Goal: Task Accomplishment & Management: Use online tool/utility

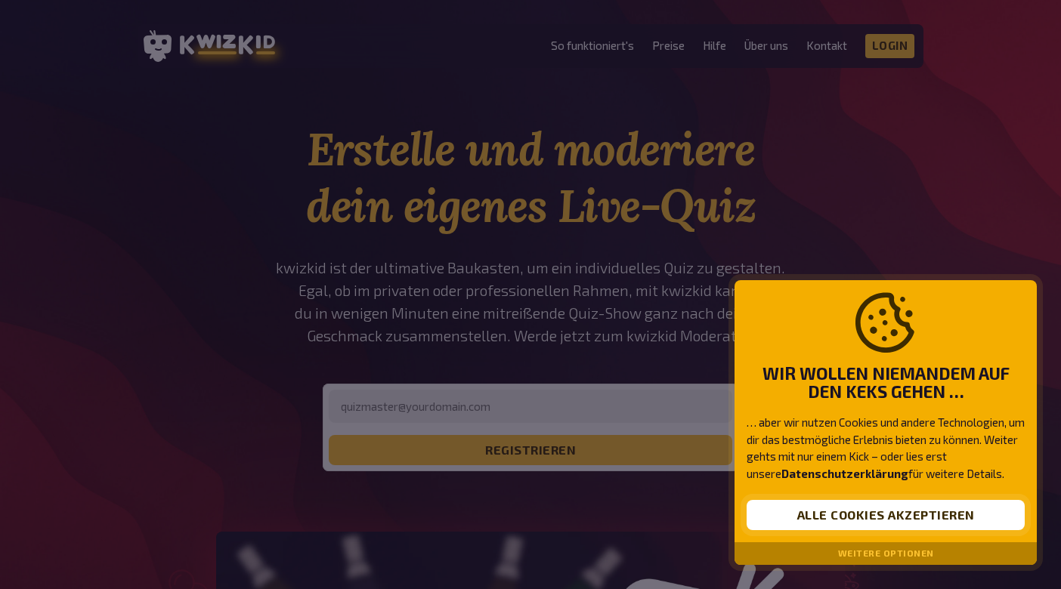
click at [806, 520] on button "Alle Cookies akzeptieren" at bounding box center [886, 515] width 278 height 30
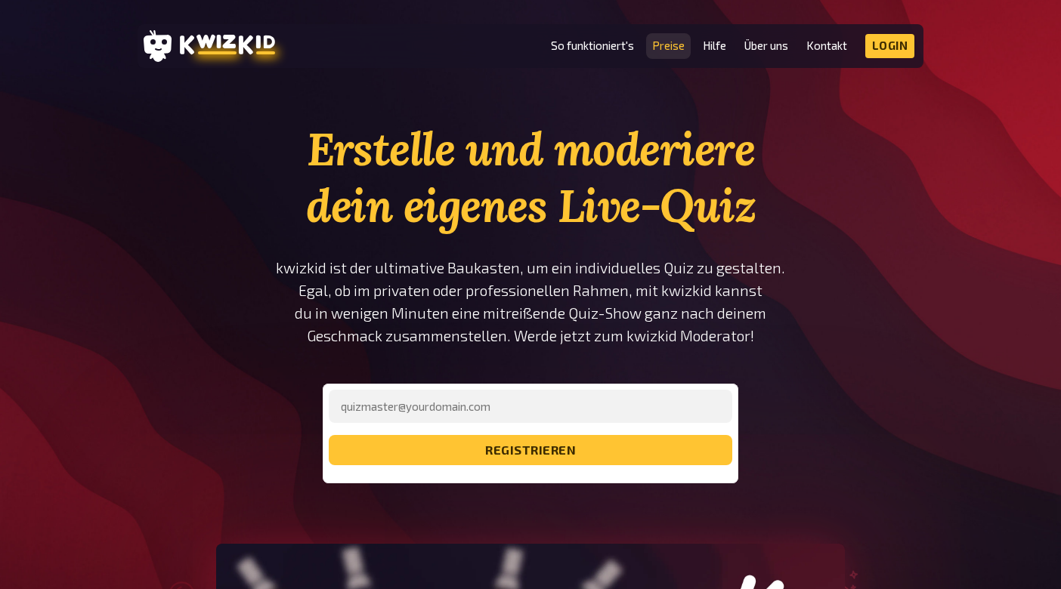
click at [659, 40] on link "Preise" at bounding box center [668, 45] width 32 height 13
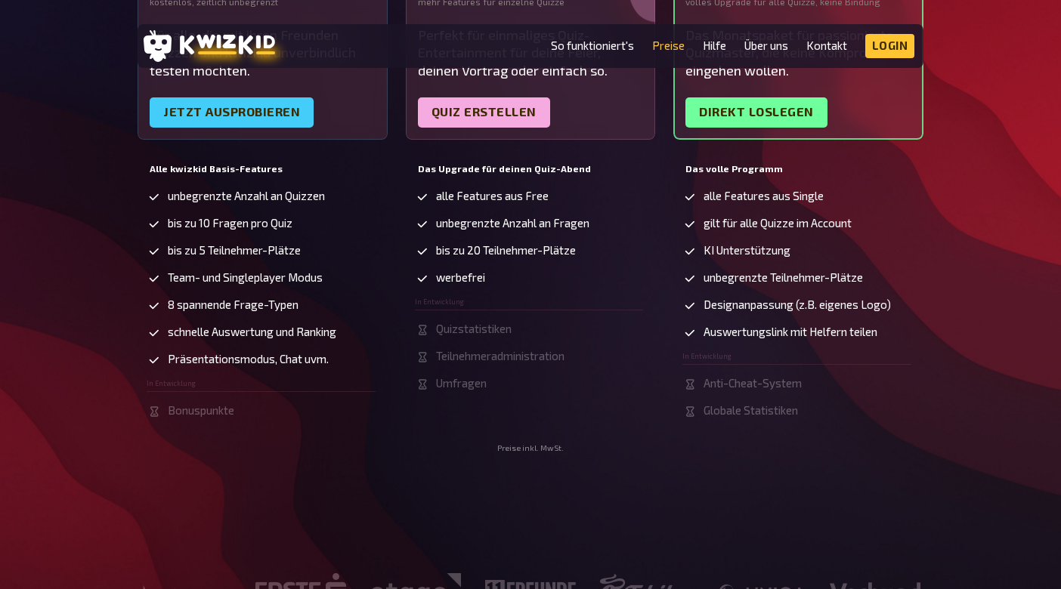
scroll to position [439, 0]
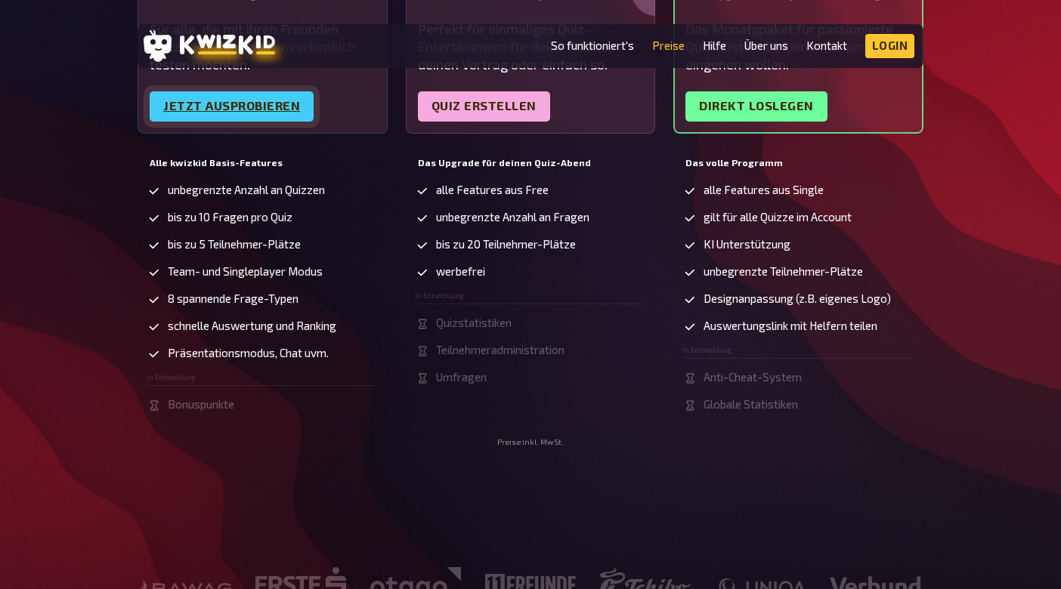
click at [267, 118] on link "Jetzt ausprobieren" at bounding box center [232, 106] width 164 height 30
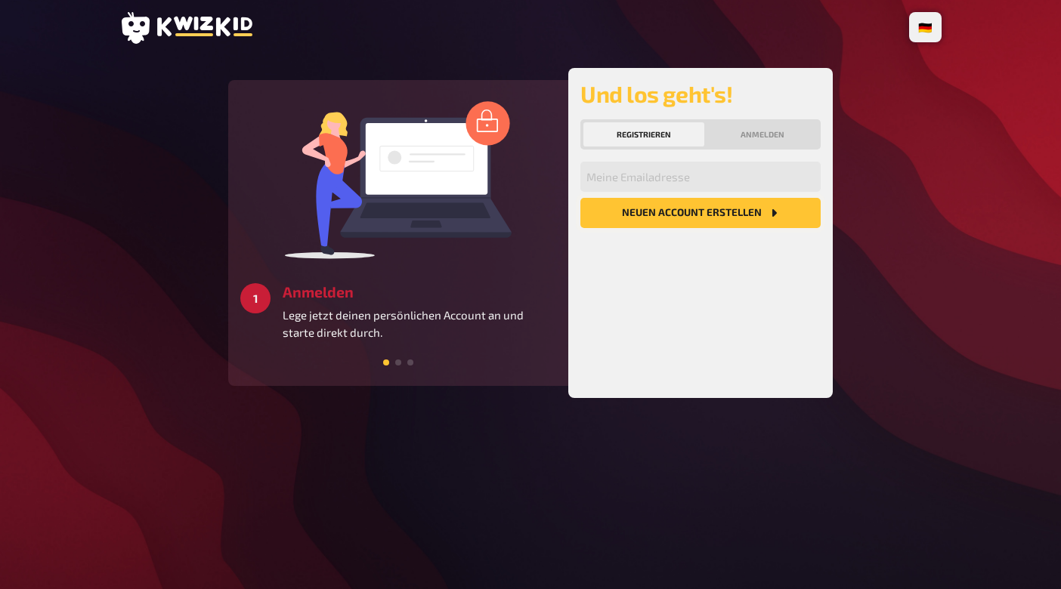
click at [668, 212] on button "Neuen Account Erstellen" at bounding box center [700, 213] width 240 height 30
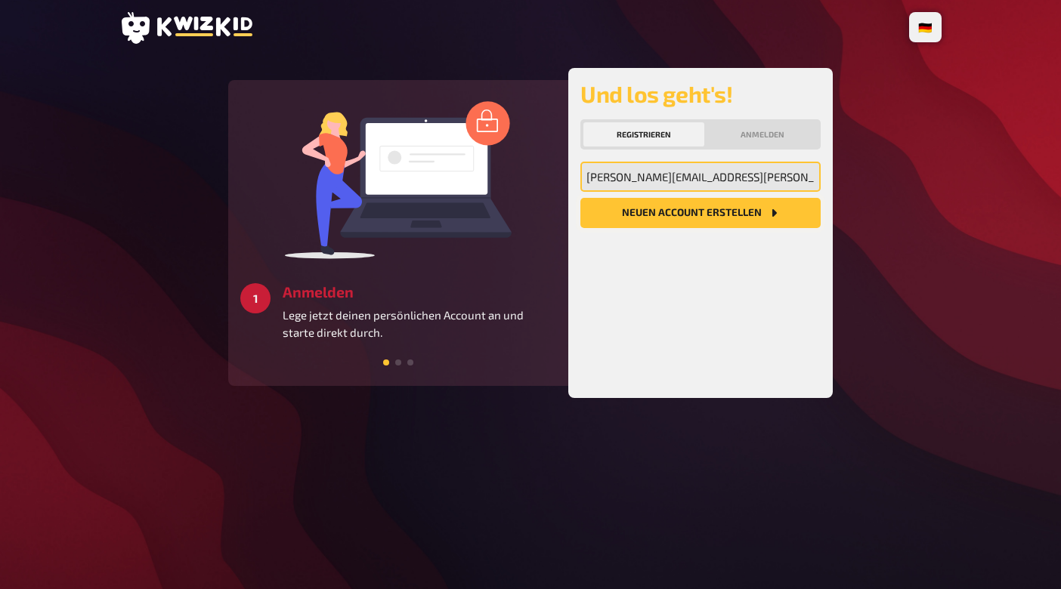
type input "[PERSON_NAME][EMAIL_ADDRESS][PERSON_NAME][DOMAIN_NAME]"
click at [713, 215] on button "Neuen Account Erstellen" at bounding box center [700, 213] width 240 height 30
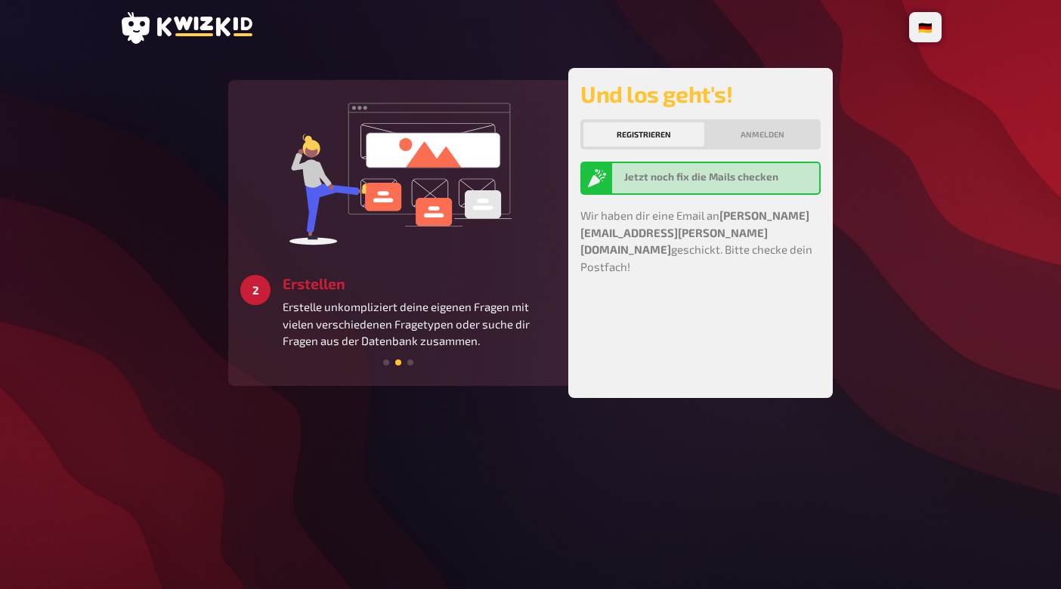
click at [0, 589] on nordpass-portal at bounding box center [0, 589] width 0 height 0
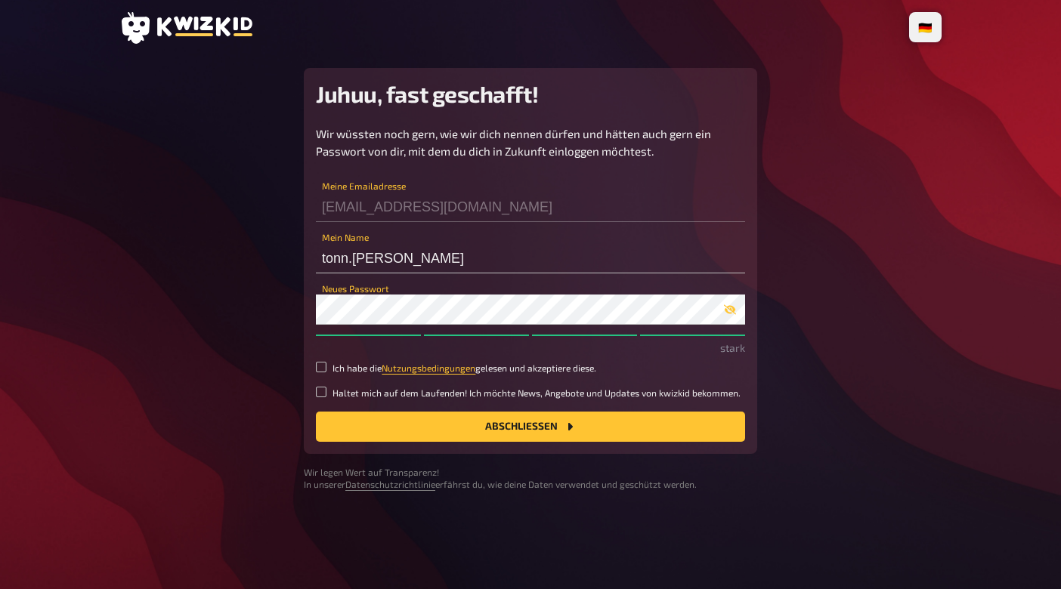
click at [351, 370] on small "Ich habe die Nutzungsbedingungen gelesen und akzeptiere diese." at bounding box center [464, 368] width 264 height 13
click at [326, 370] on input "Ich habe die Nutzungsbedingungen gelesen und akzeptiere diese." at bounding box center [321, 367] width 11 height 11
checkbox input "true"
click at [364, 409] on div "Wir wüssten noch gern, wie wir dich nennen dürfen und hätten auch gern ein Pass…" at bounding box center [530, 283] width 429 height 317
click at [364, 412] on button "Abschließen" at bounding box center [530, 427] width 429 height 30
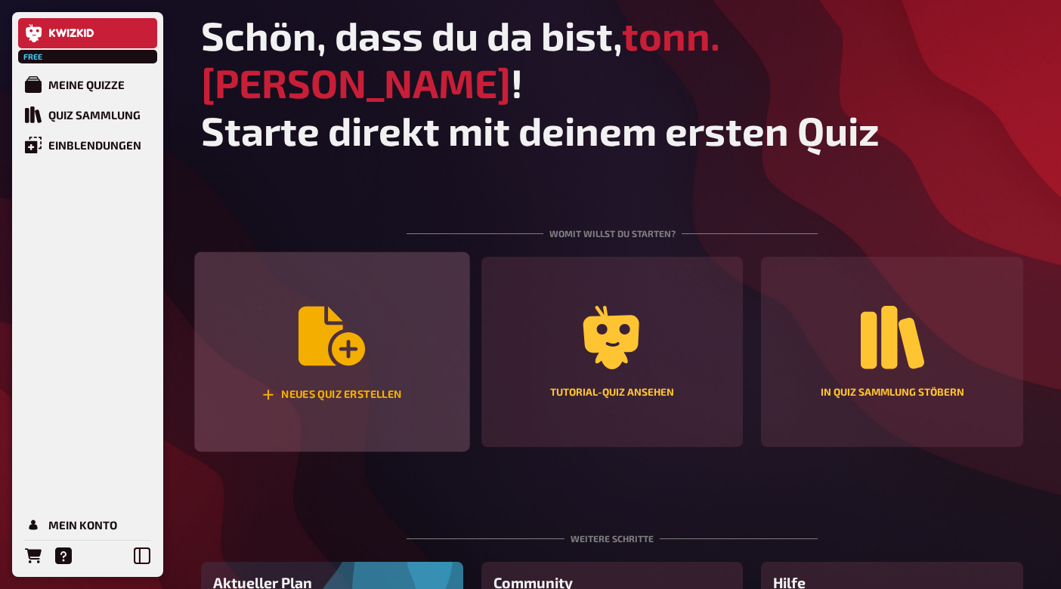
click at [421, 341] on div "Neues Quiz erstellen" at bounding box center [331, 352] width 275 height 200
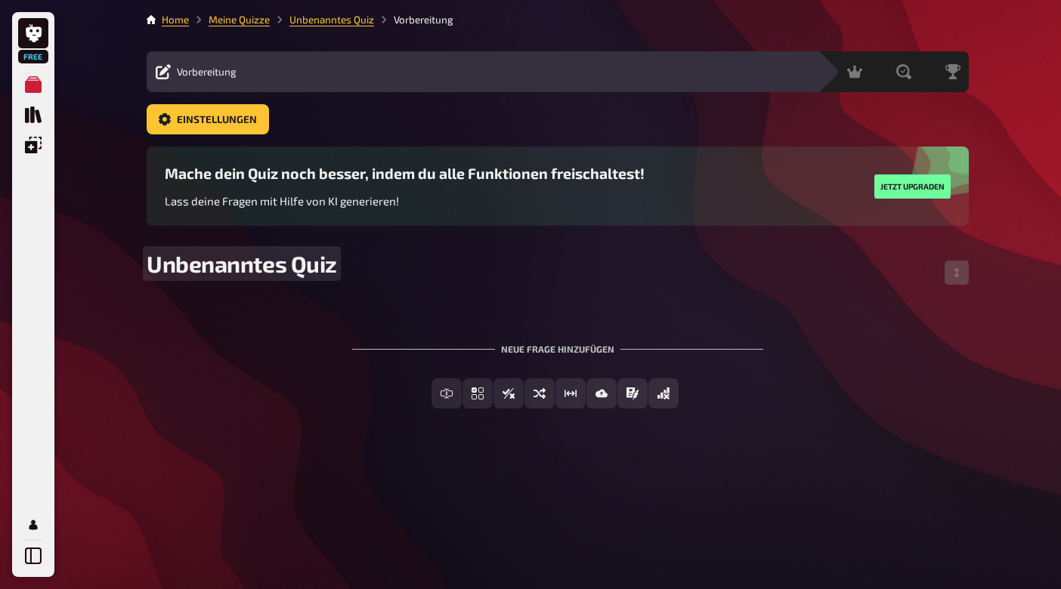
click at [204, 256] on span "Unbenanntes Quiz" at bounding box center [242, 263] width 190 height 27
drag, startPoint x: 154, startPoint y: 268, endPoint x: 348, endPoint y: 271, distance: 194.2
click at [349, 271] on div "Unbenanntes Quiz" at bounding box center [558, 272] width 822 height 45
click at [311, 379] on div "Freitext Eingabe Einfachauswahl Wahr / Falsch Sortierfrage Schätzfrage Bild-Ant…" at bounding box center [558, 394] width 822 height 30
click at [172, 277] on div "Testquiz" at bounding box center [558, 272] width 822 height 45
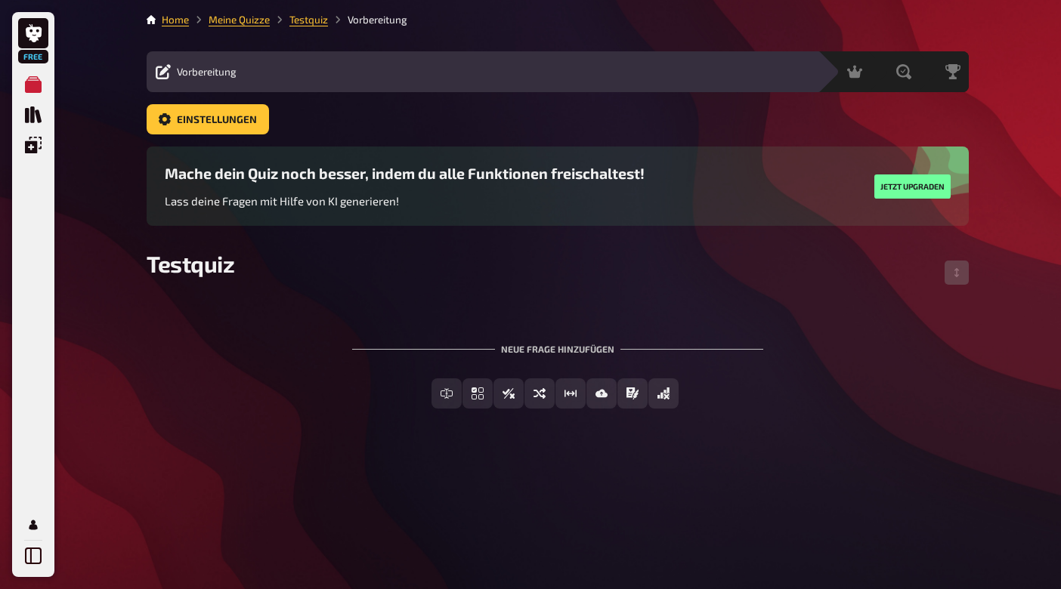
click at [217, 332] on div "Neue Frage hinzufügen Freitext Eingabe Einfachauswahl Wahr / Falsch Sortierfrag…" at bounding box center [558, 376] width 822 height 113
click at [218, 275] on span "Testquiz" at bounding box center [191, 263] width 88 height 27
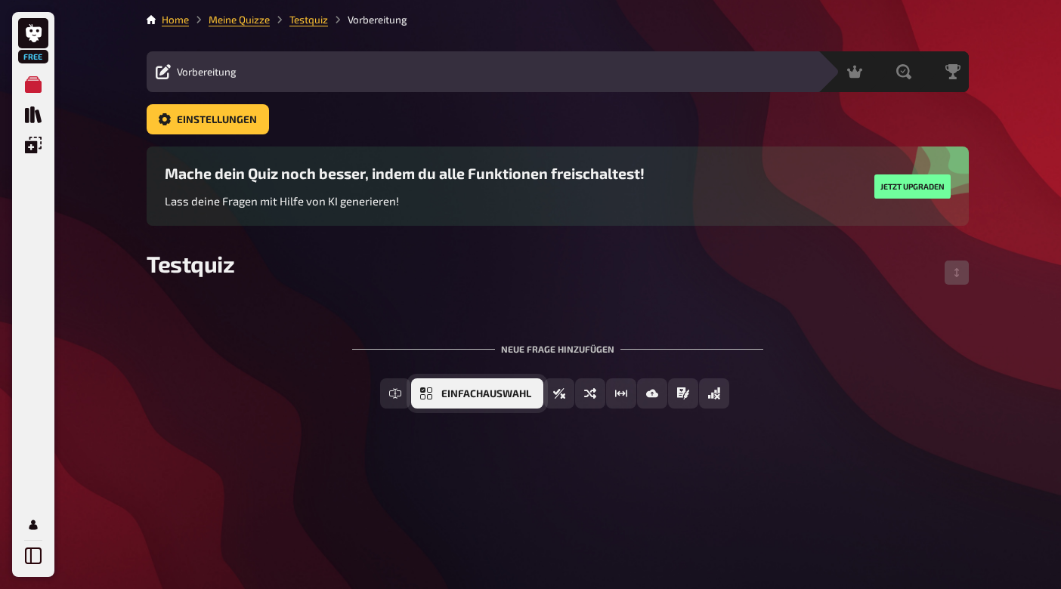
click at [520, 397] on span "Einfachauswahl" at bounding box center [486, 394] width 90 height 11
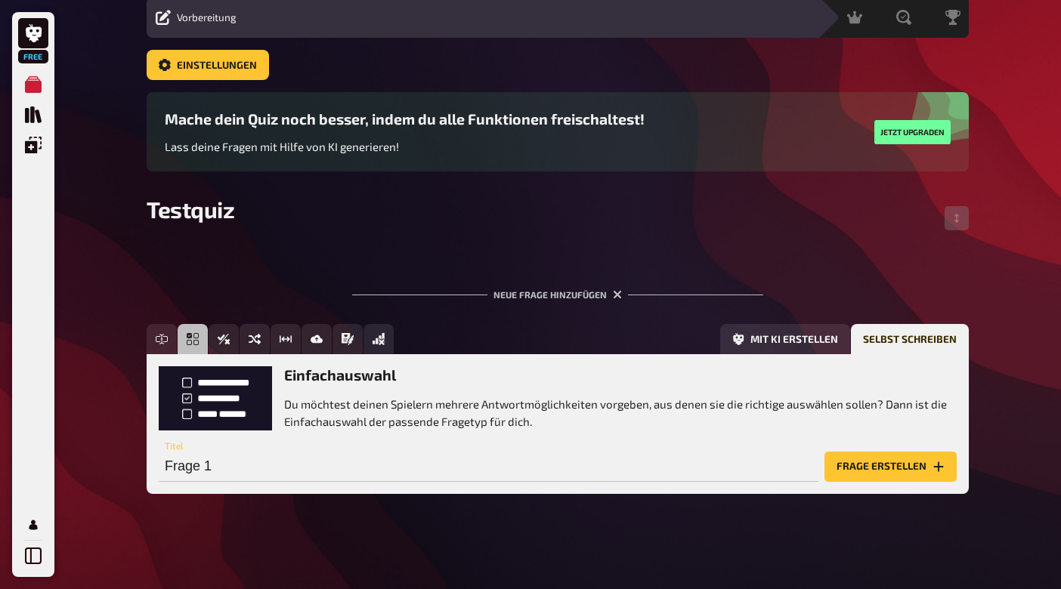
click at [255, 493] on div "Einfachauswahl Du möchtest deinen Spielern mehrere Antwortmöglichkeiten vorgebe…" at bounding box center [558, 423] width 822 height 139
type input "Wer bist du?"
click at [888, 472] on button "Frage erstellen" at bounding box center [890, 467] width 132 height 30
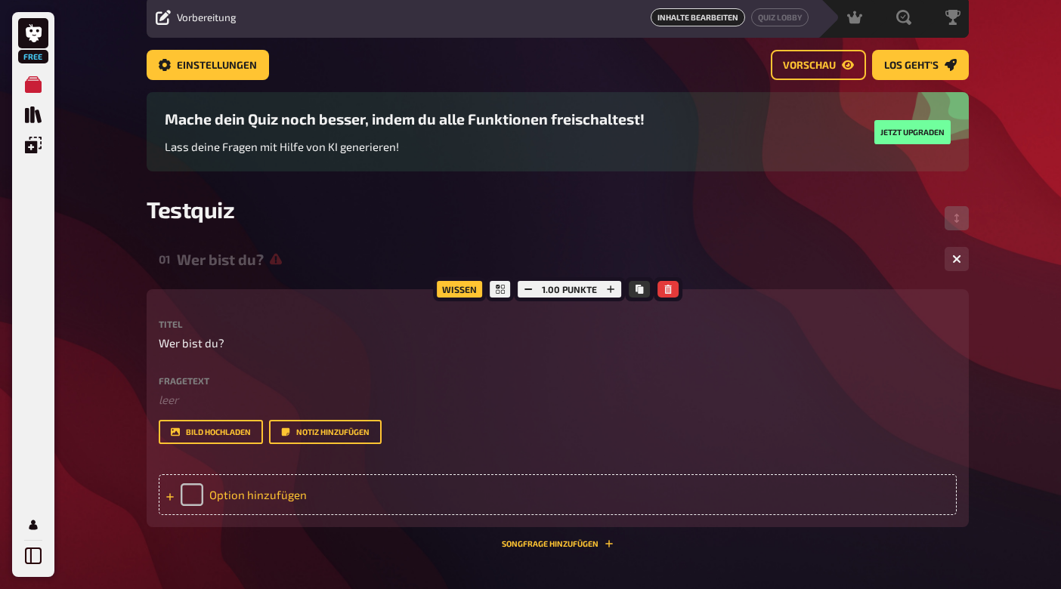
click at [226, 490] on div "Option hinzufügen" at bounding box center [558, 495] width 798 height 41
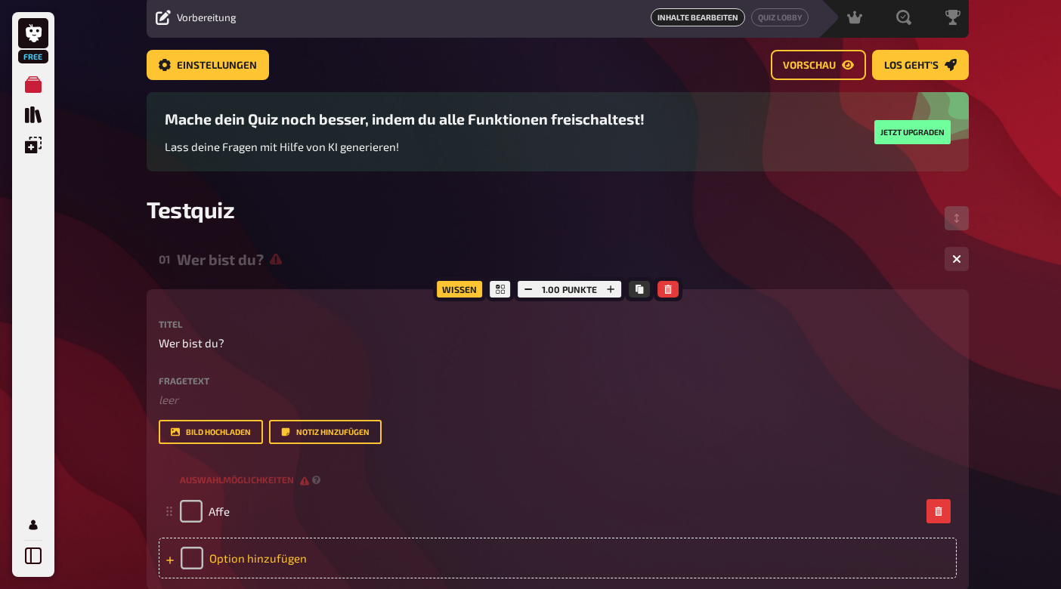
click at [235, 558] on div "Option hinzufügen" at bounding box center [558, 558] width 798 height 41
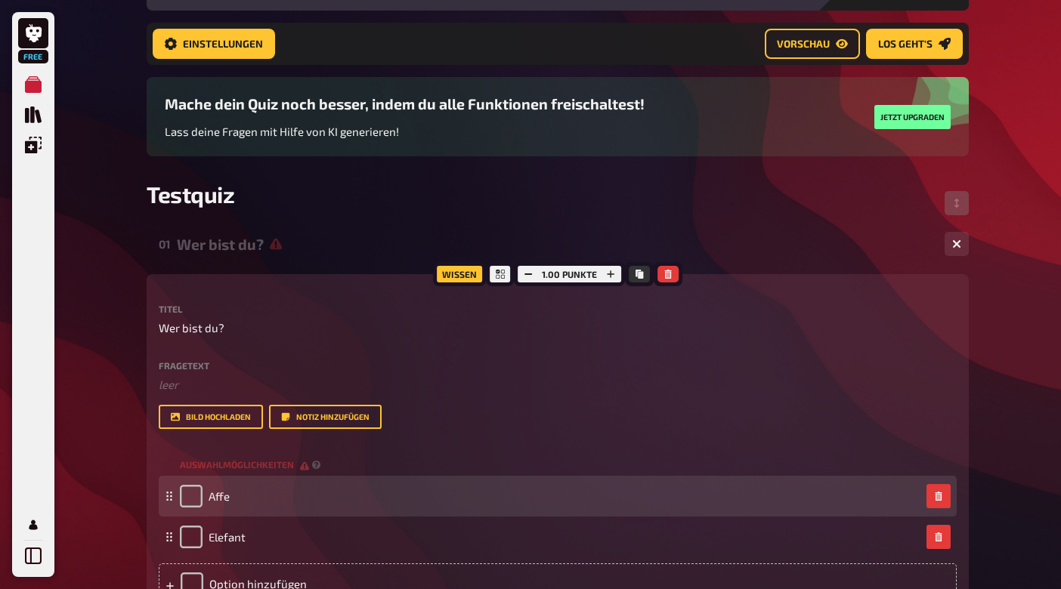
scroll to position [118, 0]
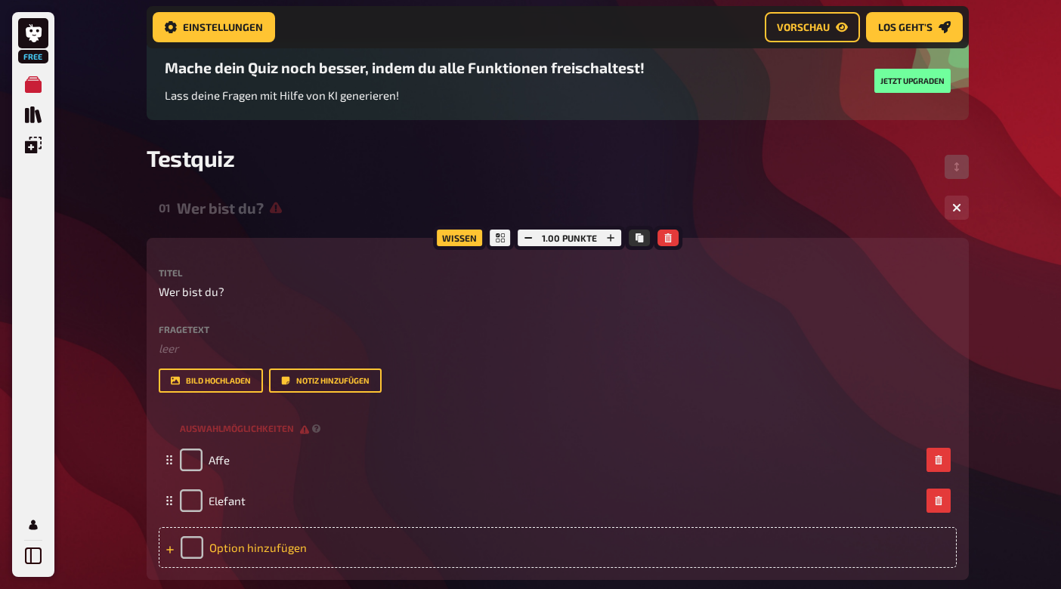
click at [272, 537] on div "Option hinzufügen" at bounding box center [558, 547] width 798 height 41
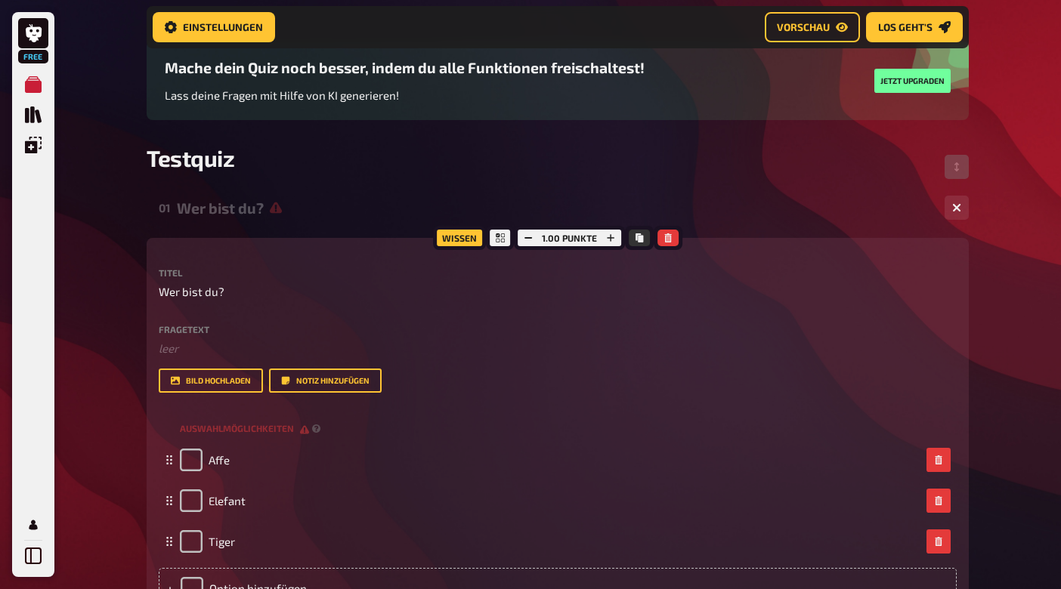
click at [118, 497] on div "Free Meine Quizze Quiz Sammlung Einblendungen Mein Konto Home Meine Quizze Test…" at bounding box center [530, 373] width 1061 height 982
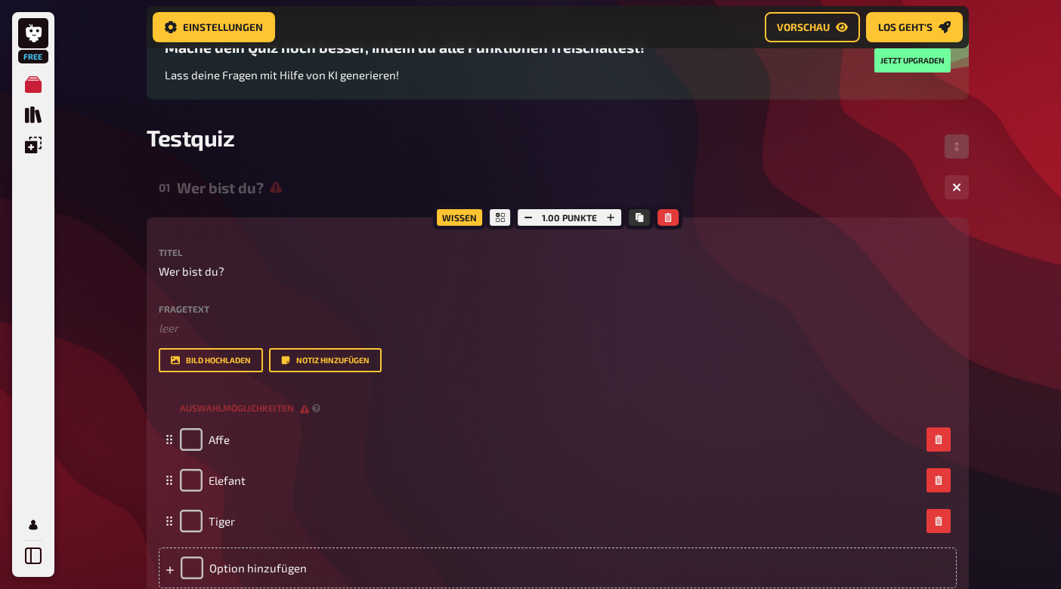
scroll to position [110, 0]
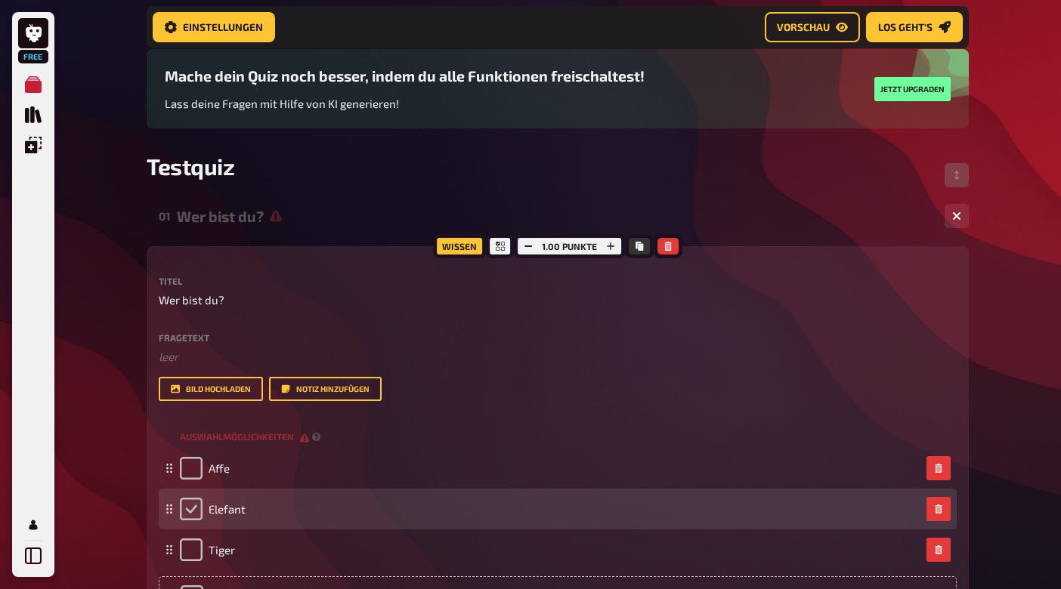
click at [187, 506] on input "checkbox" at bounding box center [191, 509] width 23 height 23
checkbox input "true"
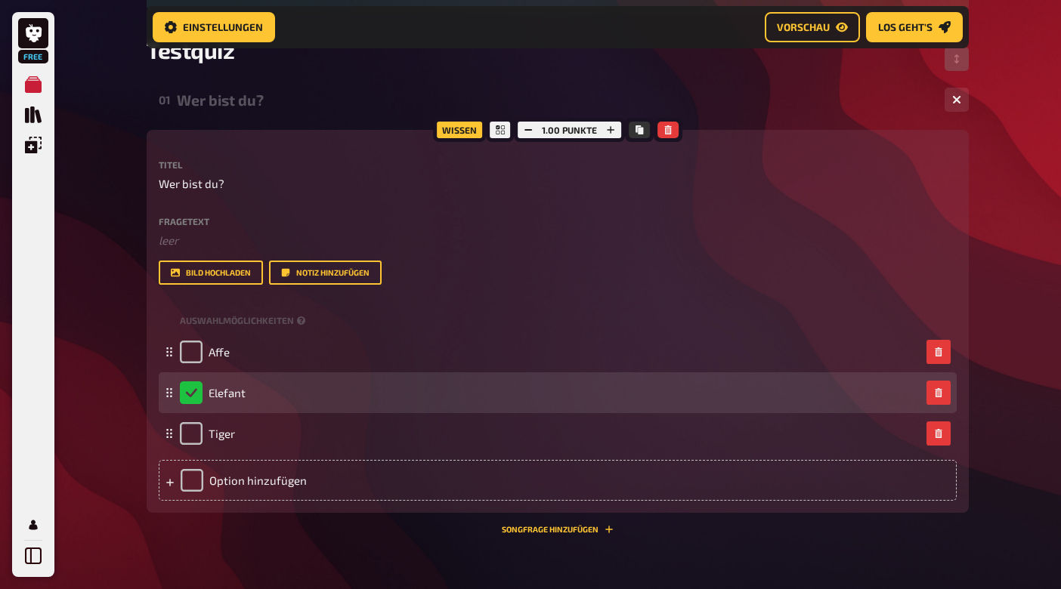
scroll to position [288, 0]
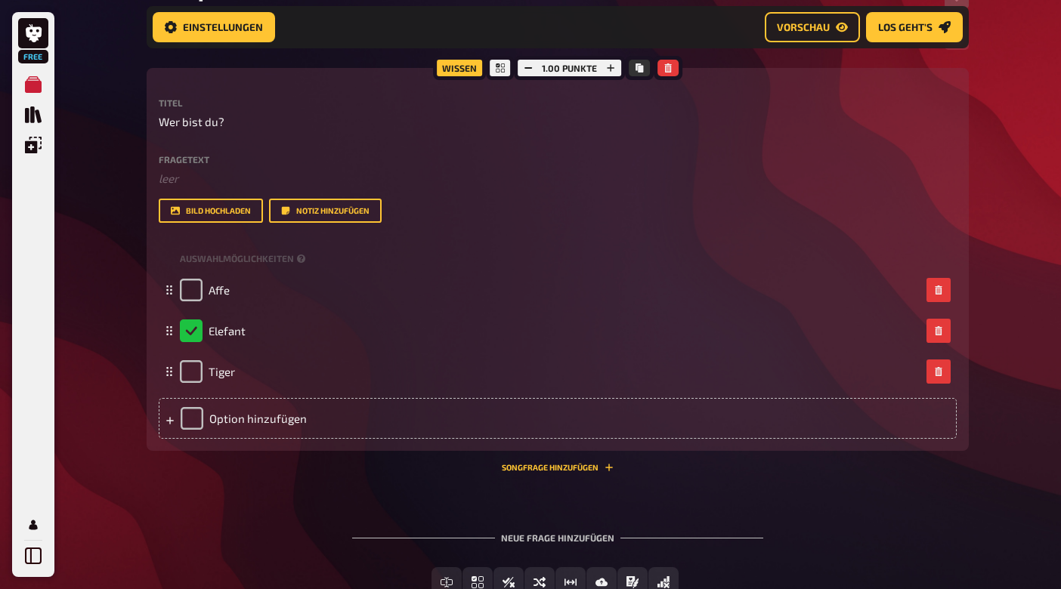
click at [275, 501] on div "01 Wer bist du? 3 Wissen 1.00 Punkte Titel Wer bist du? Fragetext ﻿ leer Hier h…" at bounding box center [558, 321] width 822 height 602
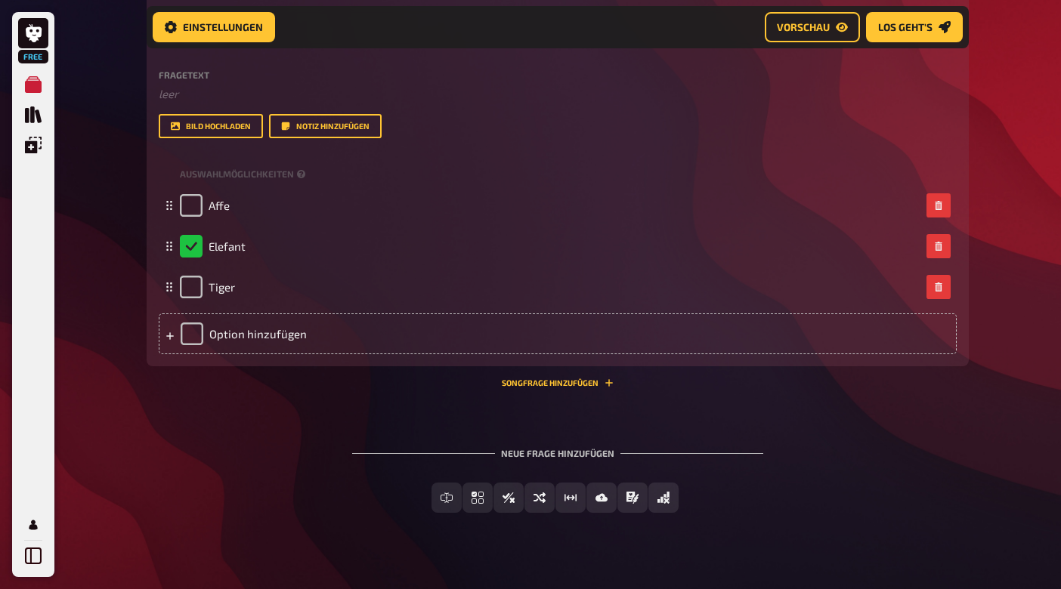
scroll to position [384, 0]
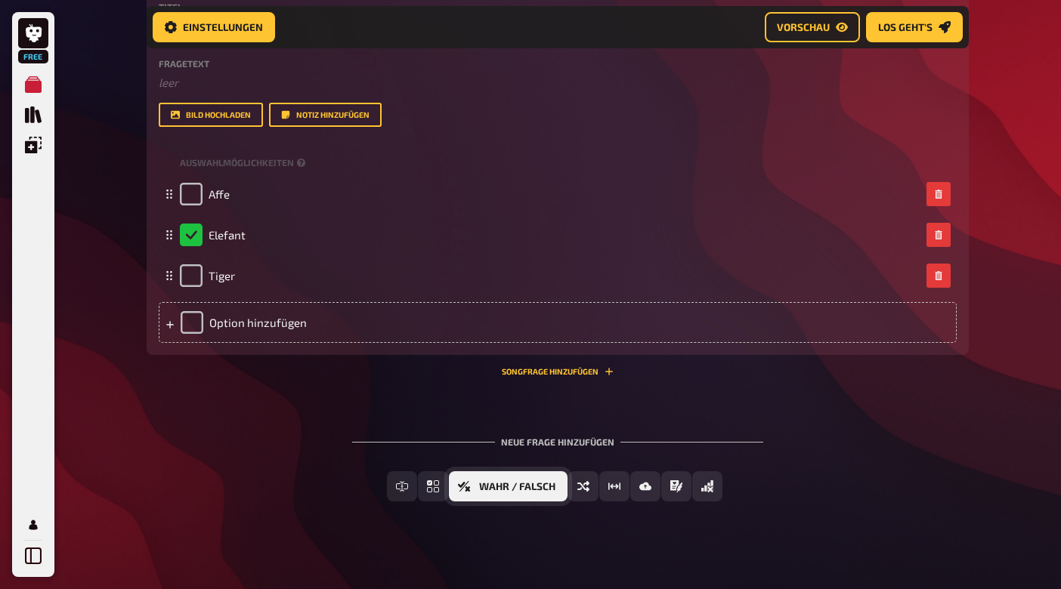
click at [533, 490] on span "Wahr / Falsch" at bounding box center [517, 487] width 76 height 11
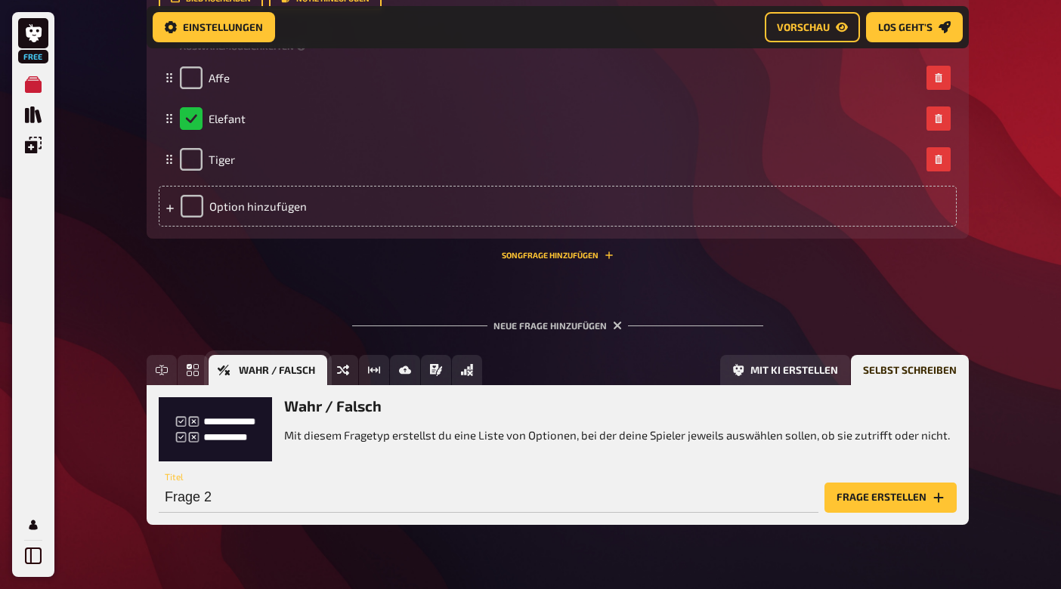
scroll to position [514, 0]
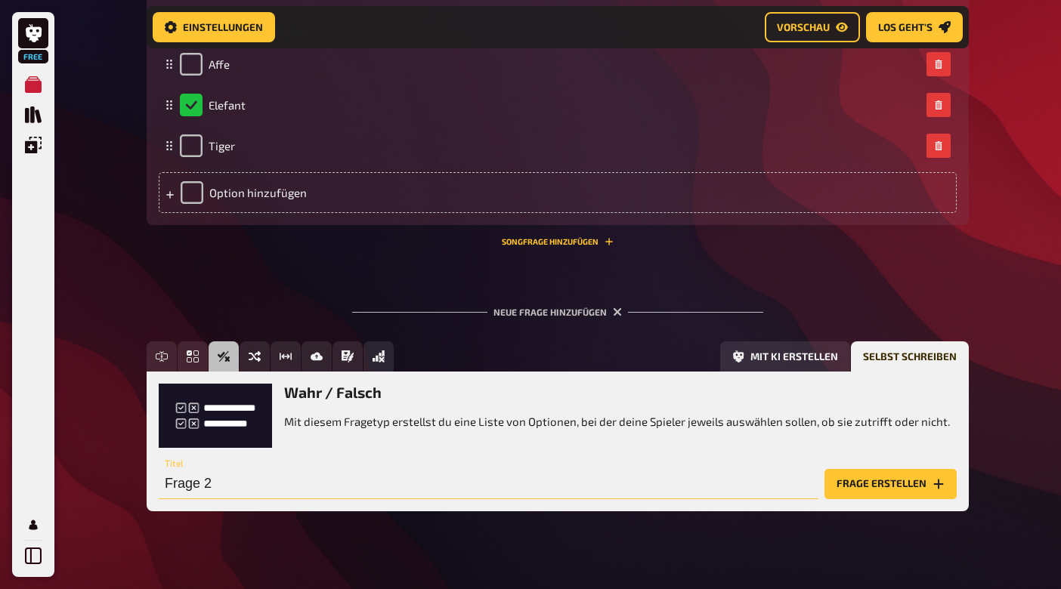
click at [223, 490] on input "Frage 2" at bounding box center [489, 484] width 660 height 30
drag, startPoint x: 223, startPoint y: 490, endPoint x: 115, endPoint y: 479, distance: 108.6
click at [115, 480] on div "Free Meine Quizze Quiz Sammlung Einblendungen Mein Konto Home Meine Quizze Test…" at bounding box center [530, 47] width 1061 height 1122
type input "Ich bin groß"
click at [887, 481] on button "Frage erstellen" at bounding box center [890, 484] width 132 height 30
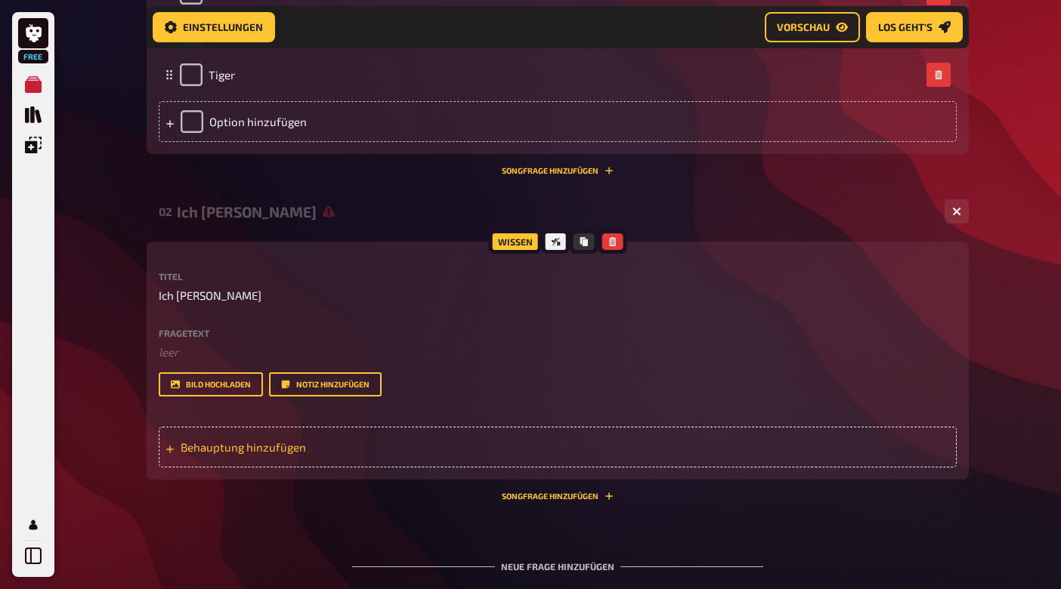
scroll to position [589, 0]
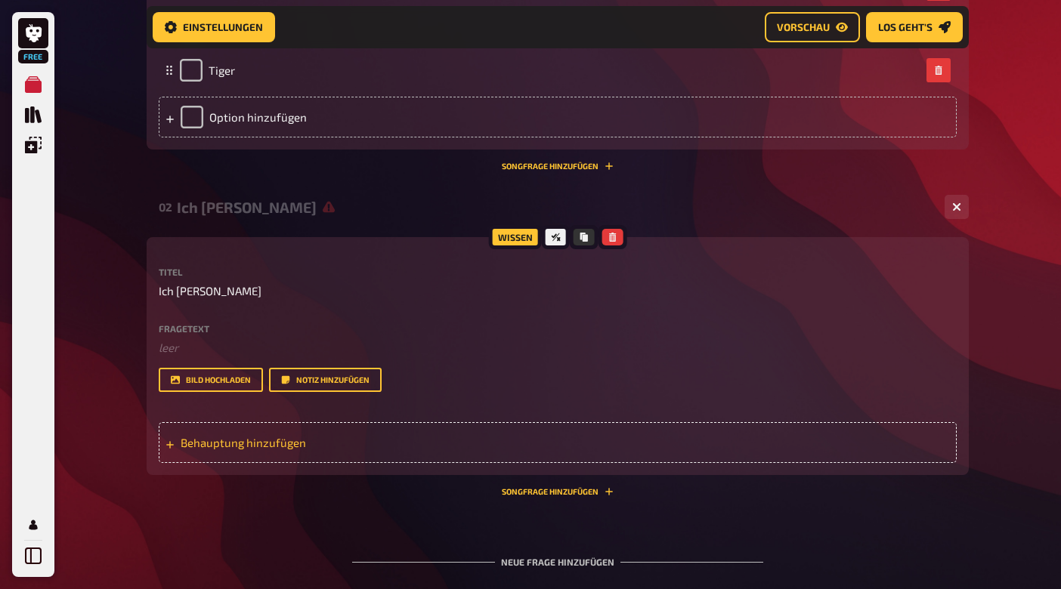
click at [243, 449] on div "Behauptung hinzufügen" at bounding box center [558, 442] width 798 height 41
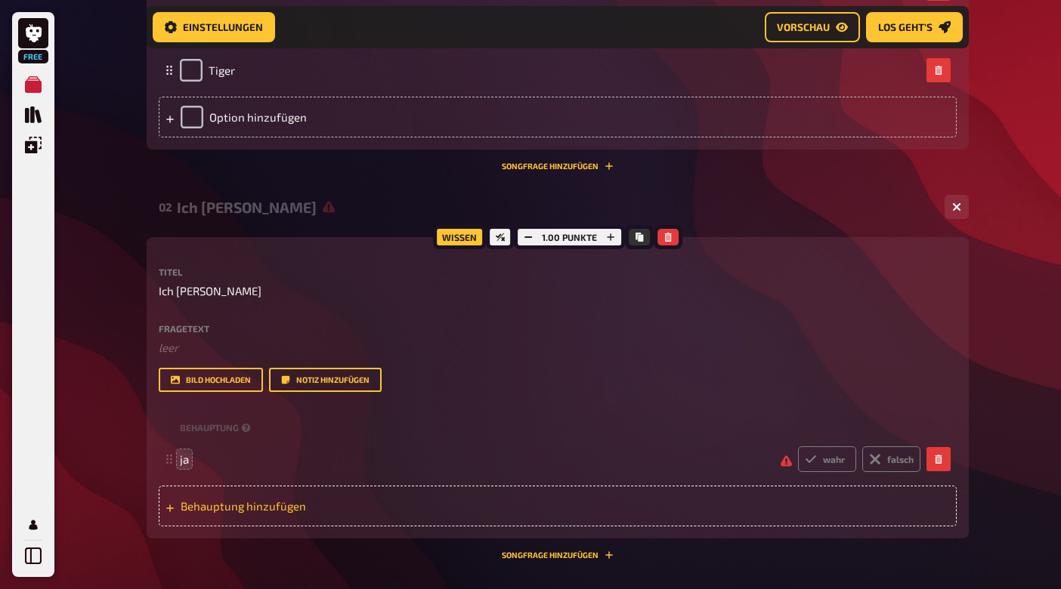
click at [262, 499] on span "Behauptung hinzufügen" at bounding box center [298, 506] width 235 height 14
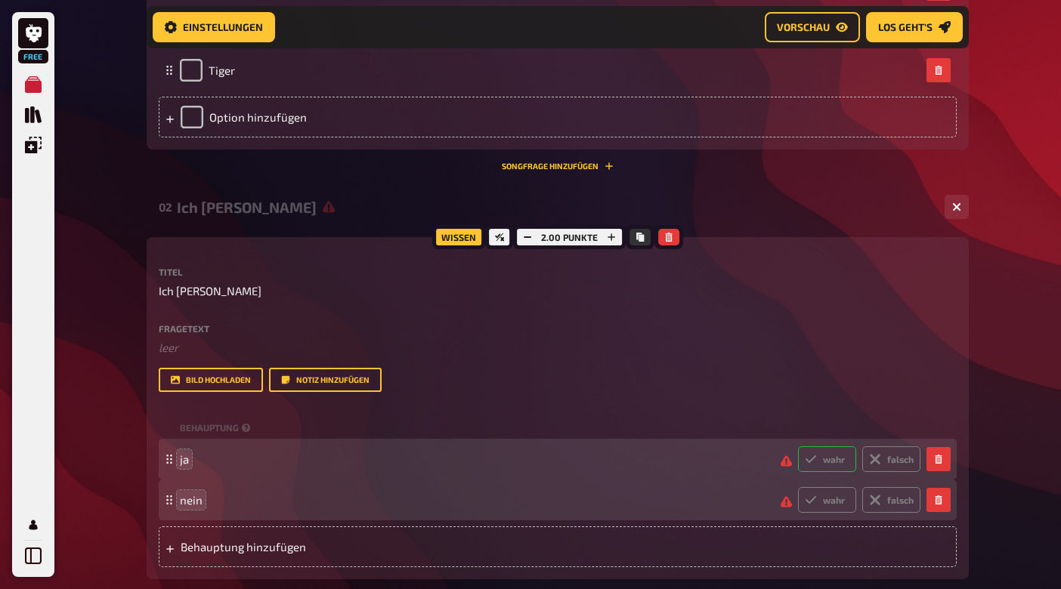
click at [831, 457] on label "wahr" at bounding box center [827, 460] width 58 height 26
click at [798, 447] on input "wahr" at bounding box center [797, 446] width 1 height 1
radio input "true"
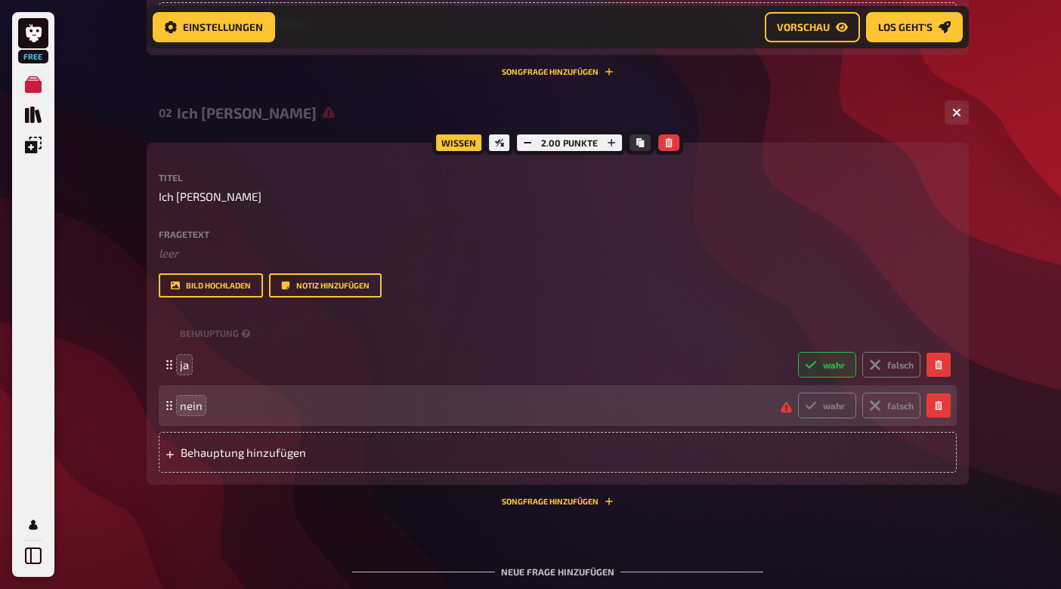
scroll to position [690, 0]
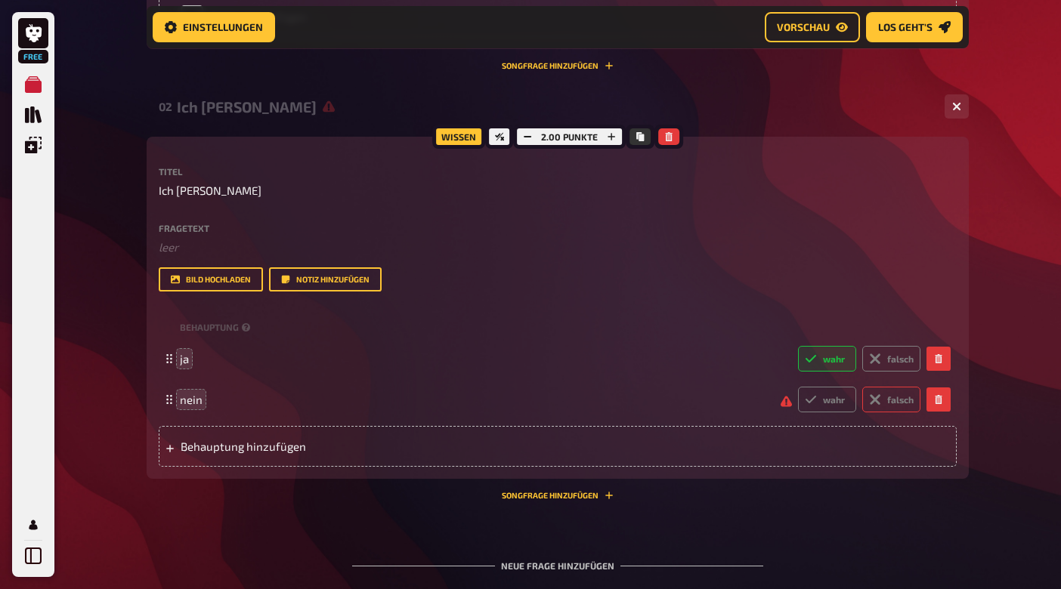
click at [898, 401] on label "falsch" at bounding box center [891, 400] width 58 height 26
click at [798, 387] on input "falsch" at bounding box center [797, 386] width 1 height 1
radio input "true"
click at [878, 505] on div "02 Ich bin groß 2 Wissen 2.00 Punkte Titel Ich bin groß Fragetext ﻿ leer Hier h…" at bounding box center [558, 300] width 822 height 424
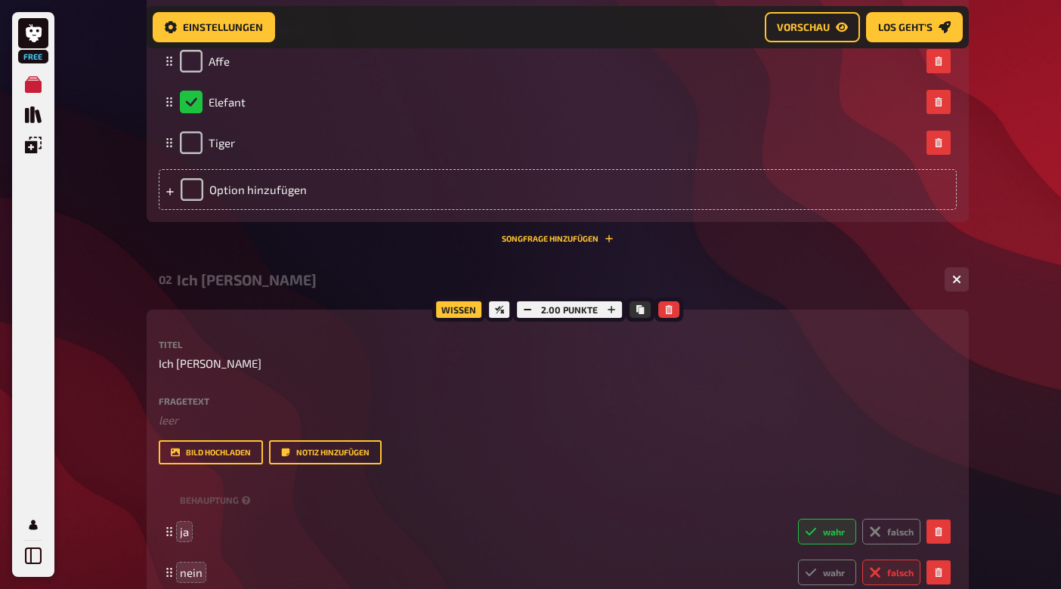
scroll to position [801, 0]
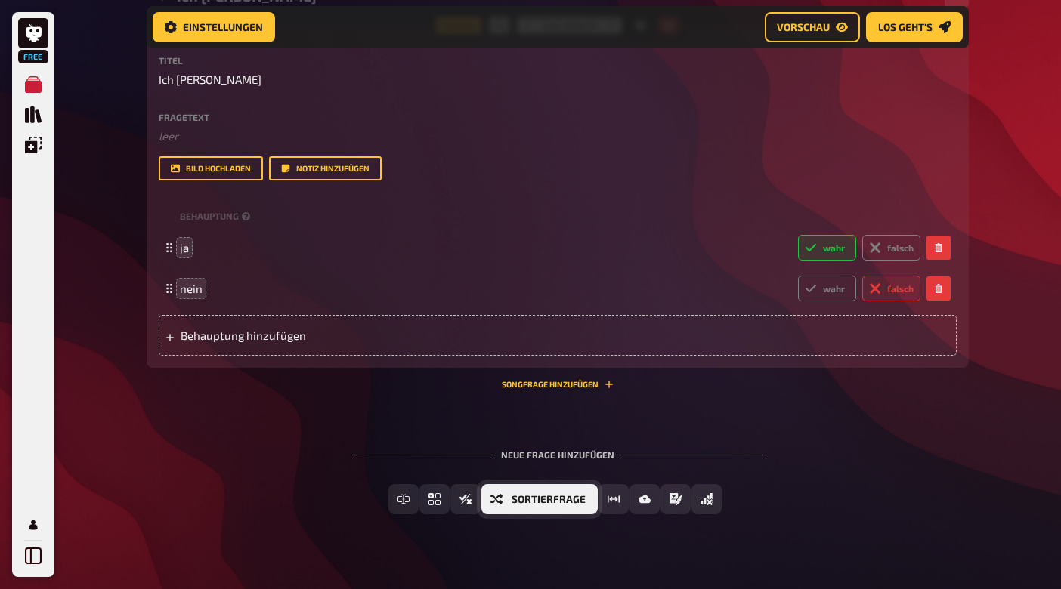
click at [559, 504] on button "Sortierfrage" at bounding box center [539, 499] width 116 height 30
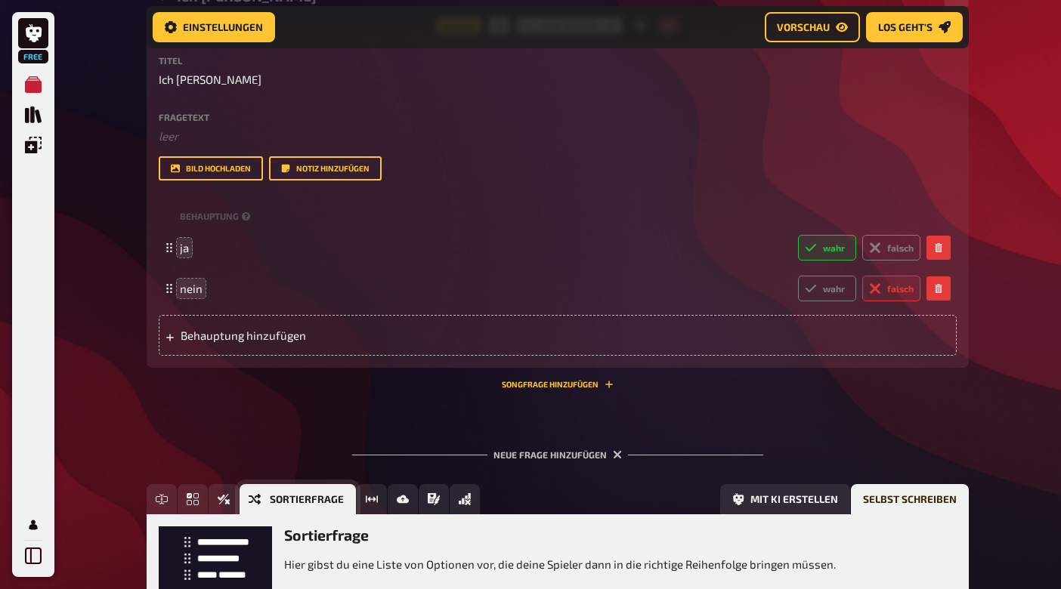
scroll to position [943, 0]
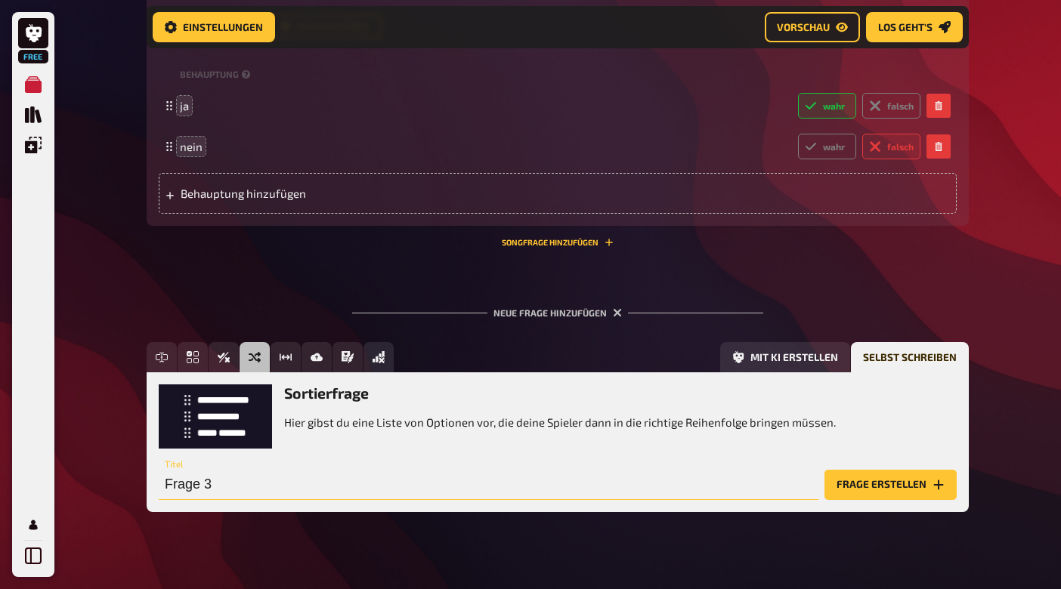
click at [196, 492] on input "Frage 3" at bounding box center [489, 485] width 660 height 30
drag, startPoint x: 223, startPoint y: 485, endPoint x: 110, endPoint y: 485, distance: 112.6
drag, startPoint x: 257, startPoint y: 484, endPoint x: 125, endPoint y: 465, distance: 133.6
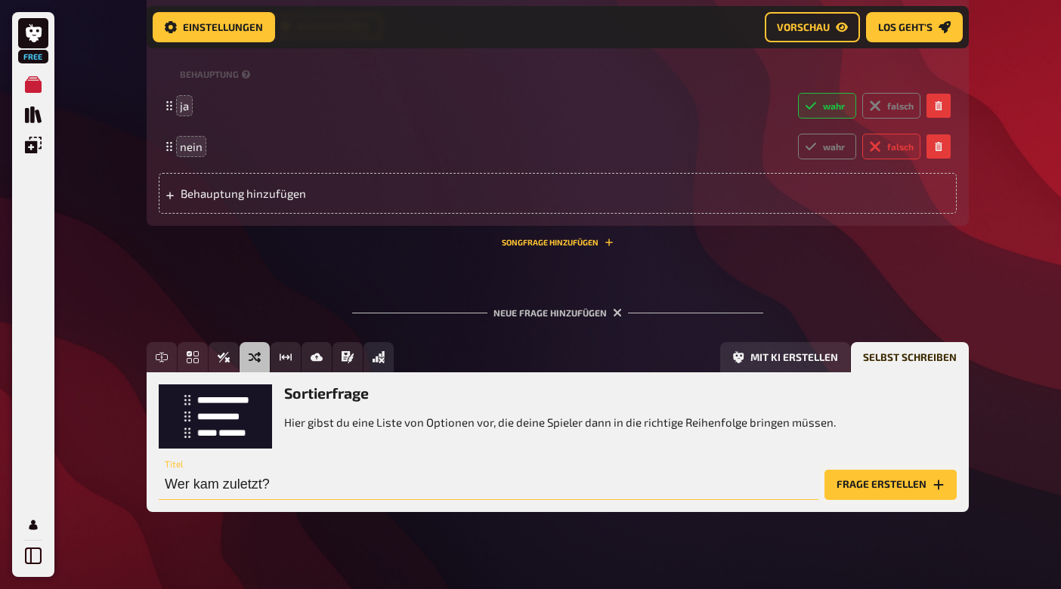
type input "Wer kam zuletzt?"
click at [837, 477] on button "Frage erstellen" at bounding box center [890, 485] width 132 height 30
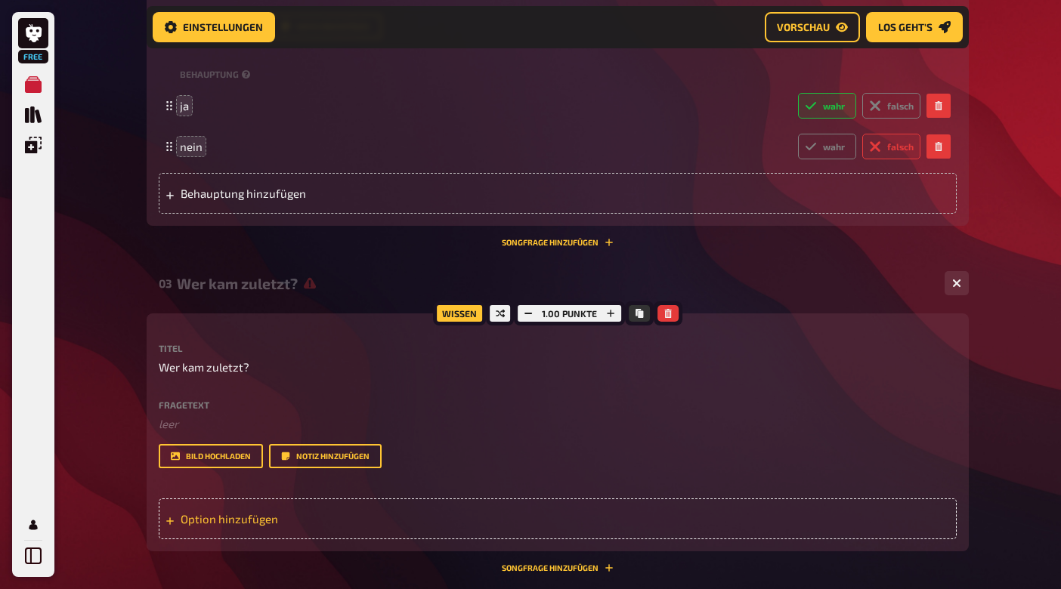
click at [366, 511] on div "Option hinzufügen" at bounding box center [558, 519] width 798 height 41
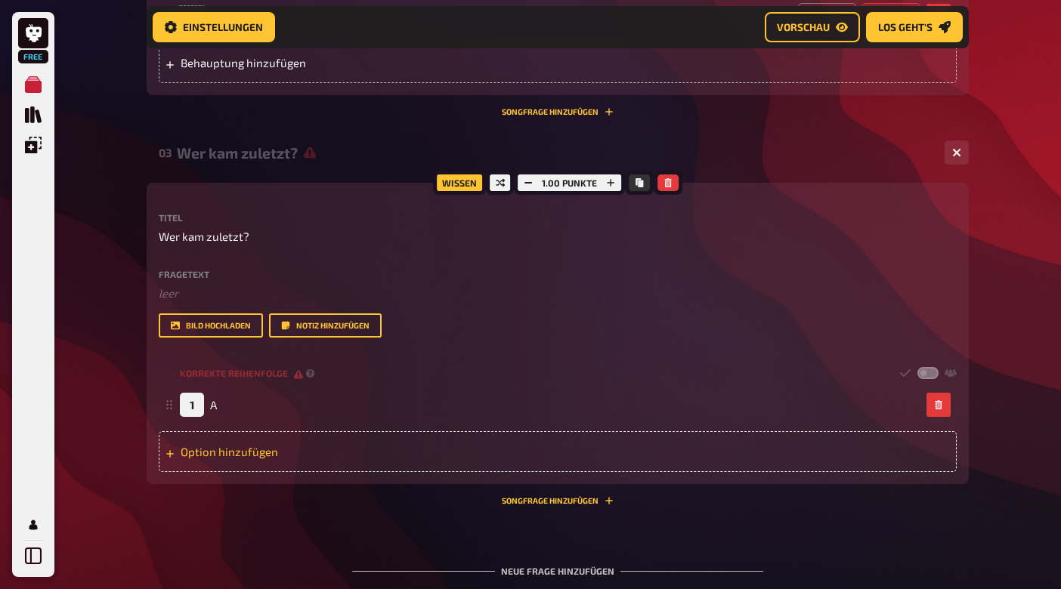
scroll to position [1104, 0]
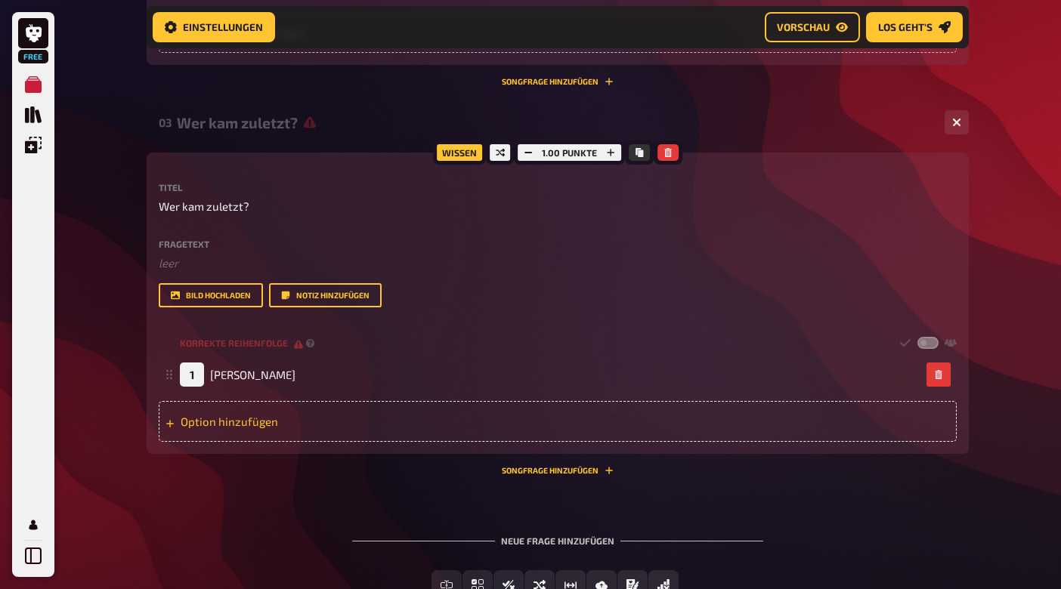
click at [258, 416] on div "Option hinzufügen" at bounding box center [558, 421] width 798 height 41
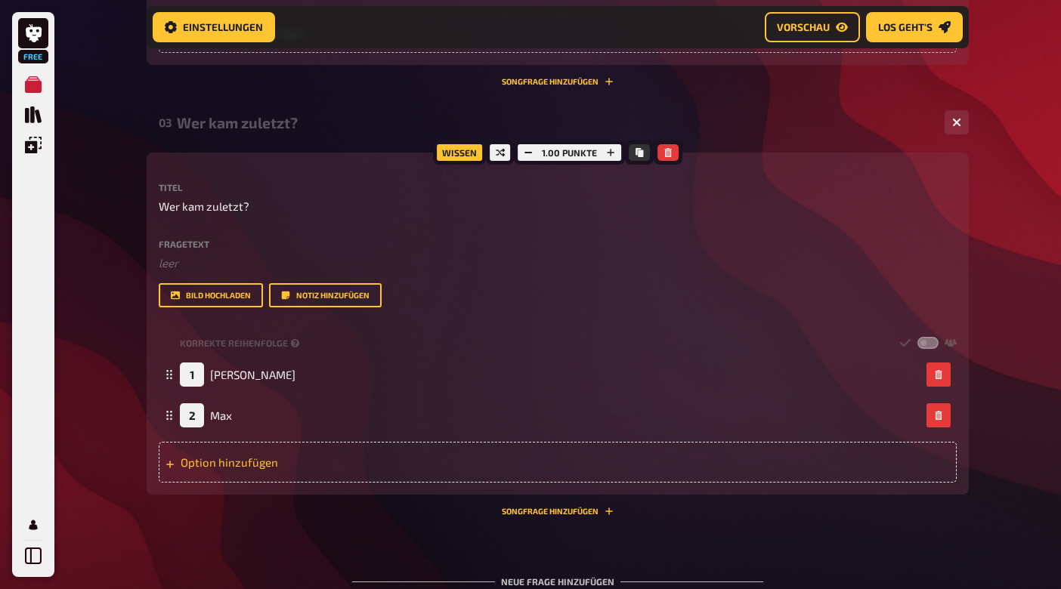
click at [256, 460] on div "Option hinzufügen" at bounding box center [558, 462] width 798 height 41
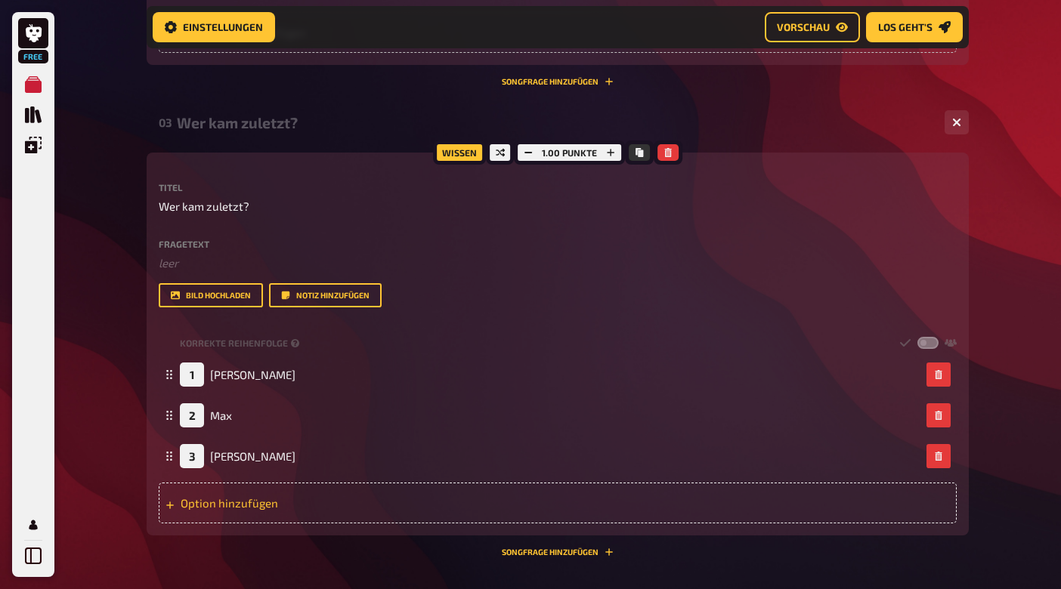
click at [249, 498] on div "Option hinzufügen" at bounding box center [558, 503] width 798 height 41
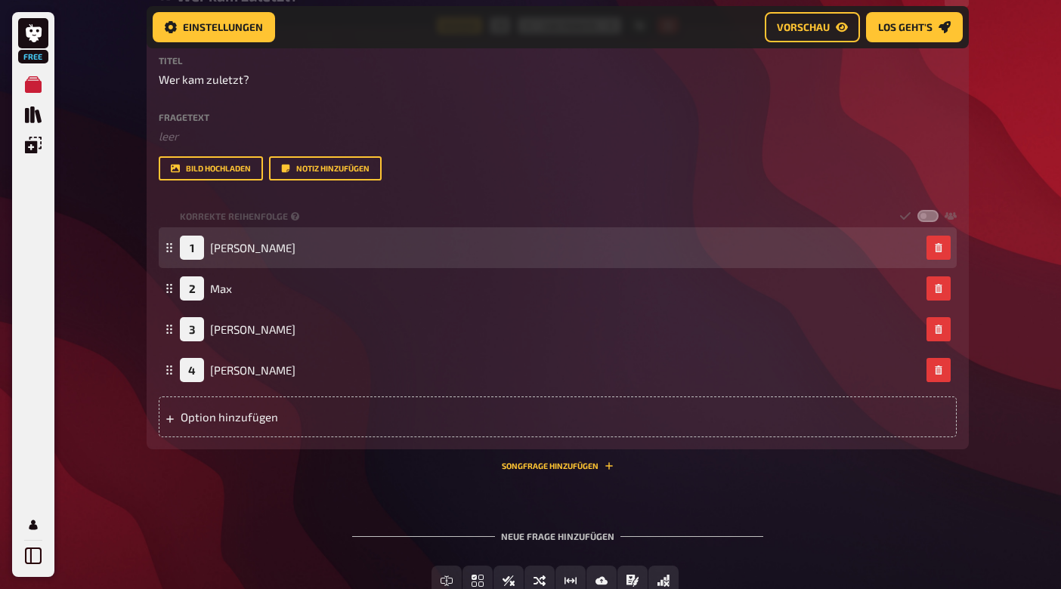
scroll to position [1309, 0]
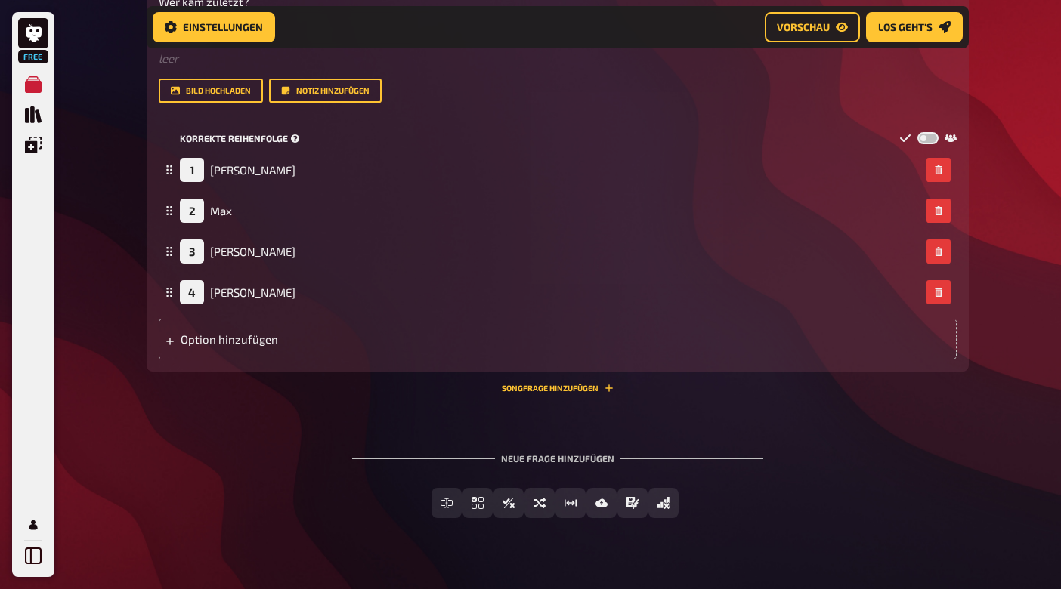
click at [928, 140] on label at bounding box center [927, 138] width 21 height 13
click at [917, 132] on input "checkbox" at bounding box center [917, 131] width 1 height 1
checkbox input "true"
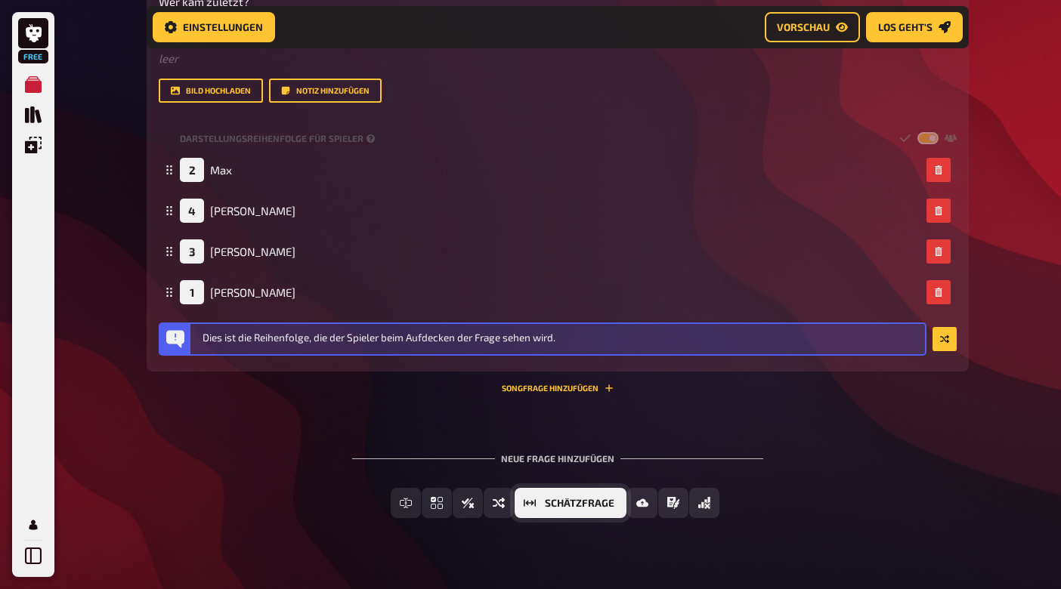
click at [571, 508] on button "Schätzfrage" at bounding box center [571, 503] width 112 height 30
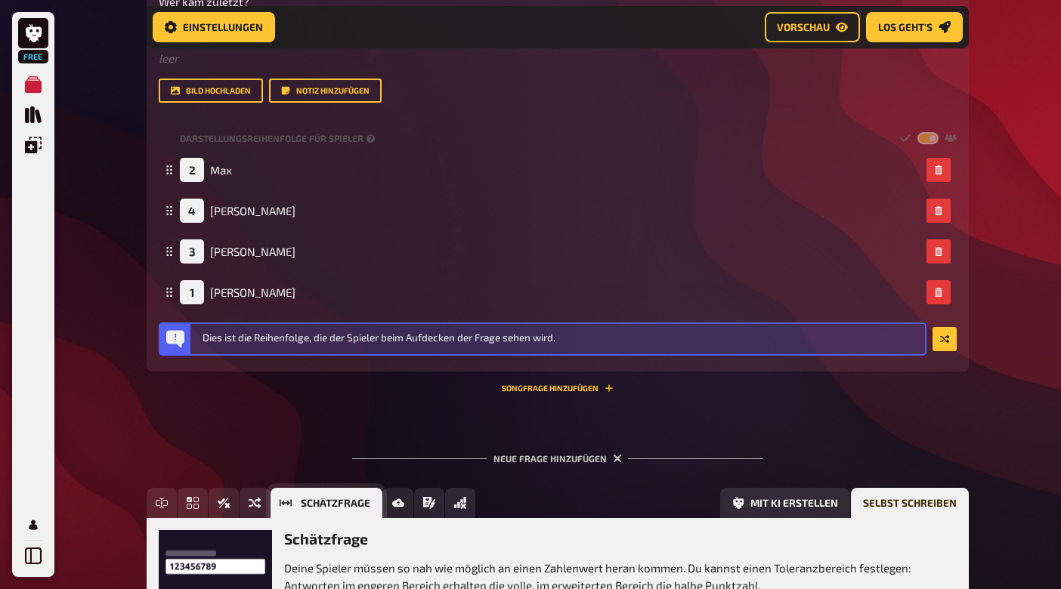
scroll to position [1470, 0]
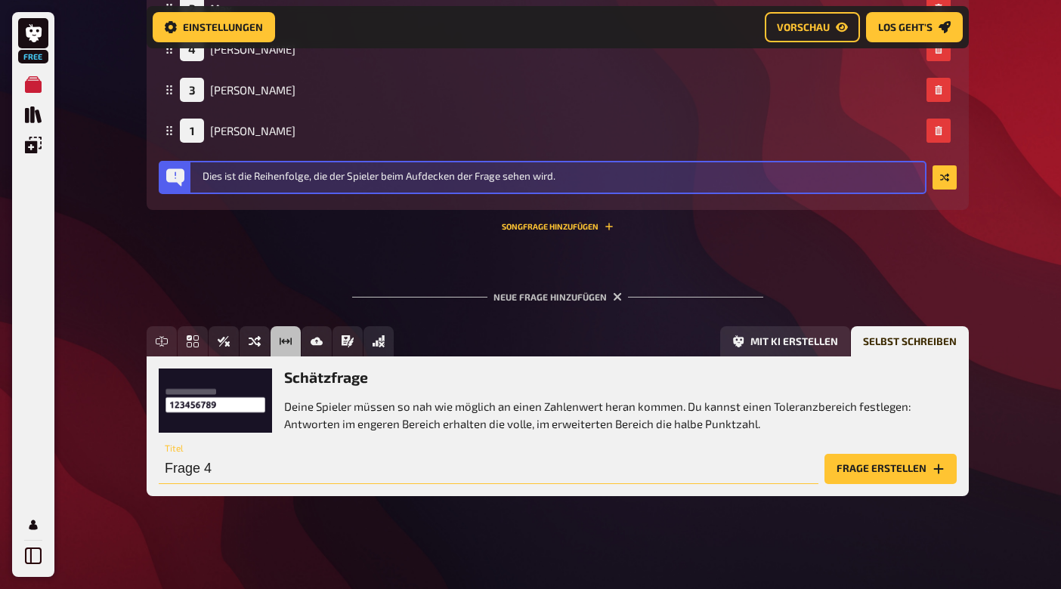
click at [474, 465] on input "Frage 4" at bounding box center [489, 469] width 660 height 30
drag, startPoint x: 228, startPoint y: 471, endPoint x: 134, endPoint y: 471, distance: 94.5
type input "Wieviel Mitarbeiter sind wir?"
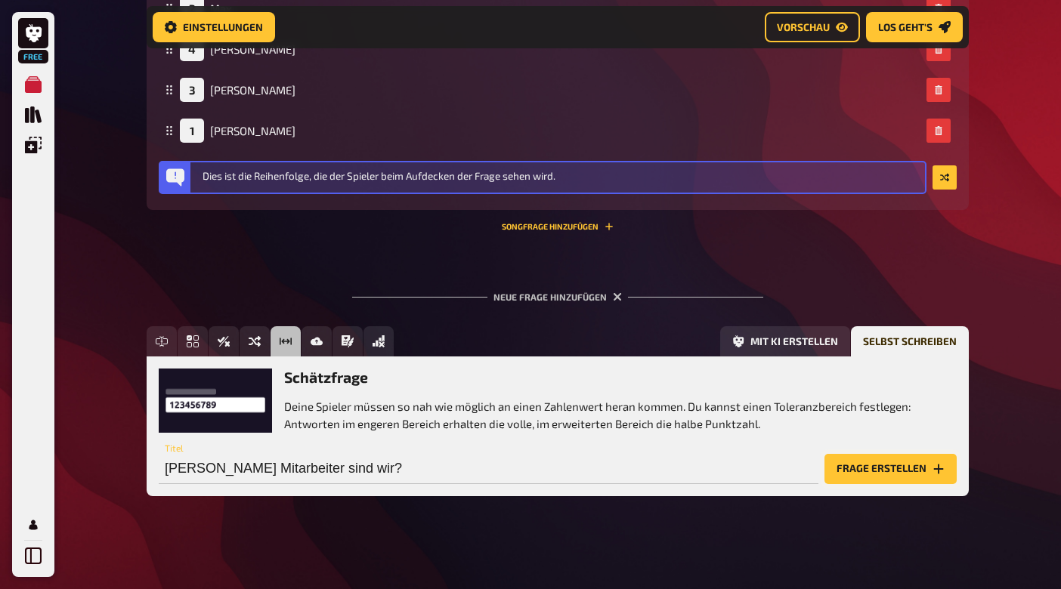
click at [838, 467] on button "Frage erstellen" at bounding box center [890, 469] width 132 height 30
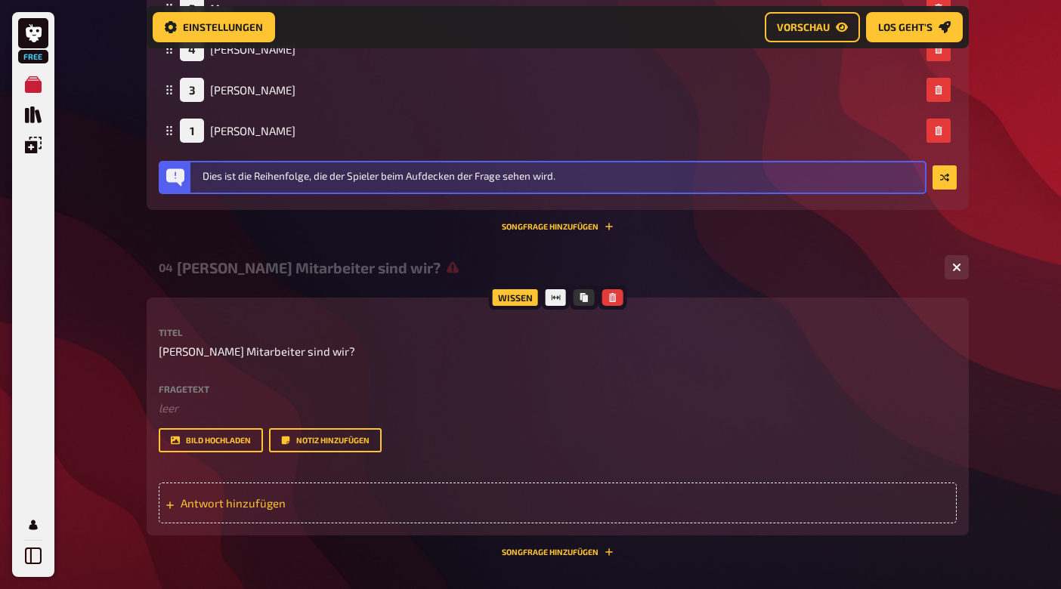
click at [292, 490] on div "Antwort hinzufügen" at bounding box center [558, 503] width 798 height 41
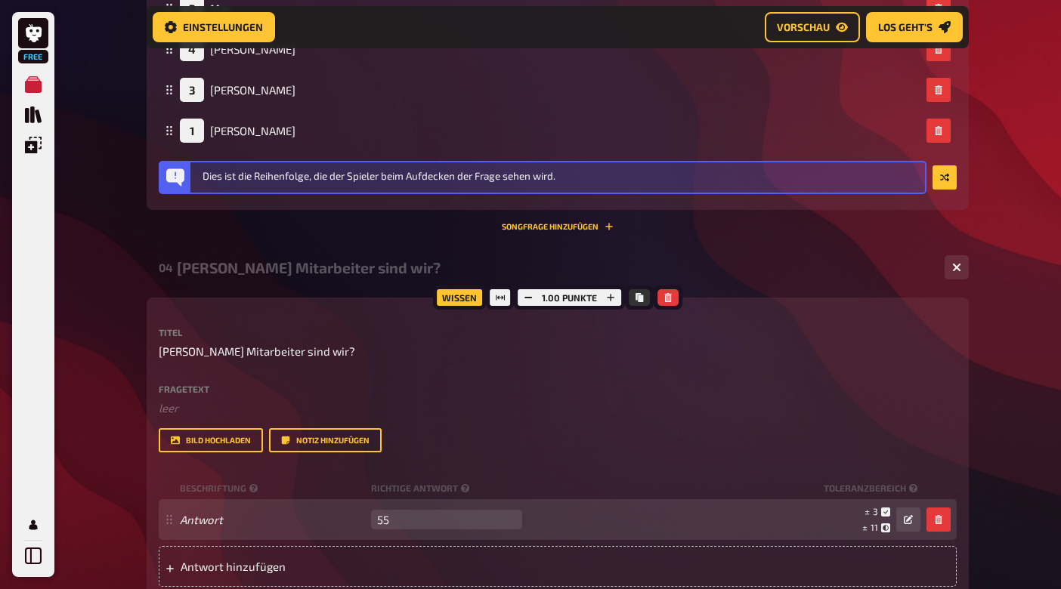
type input "55"
click at [574, 506] on div "± 3 ± 11 ± 55" at bounding box center [724, 520] width 392 height 29
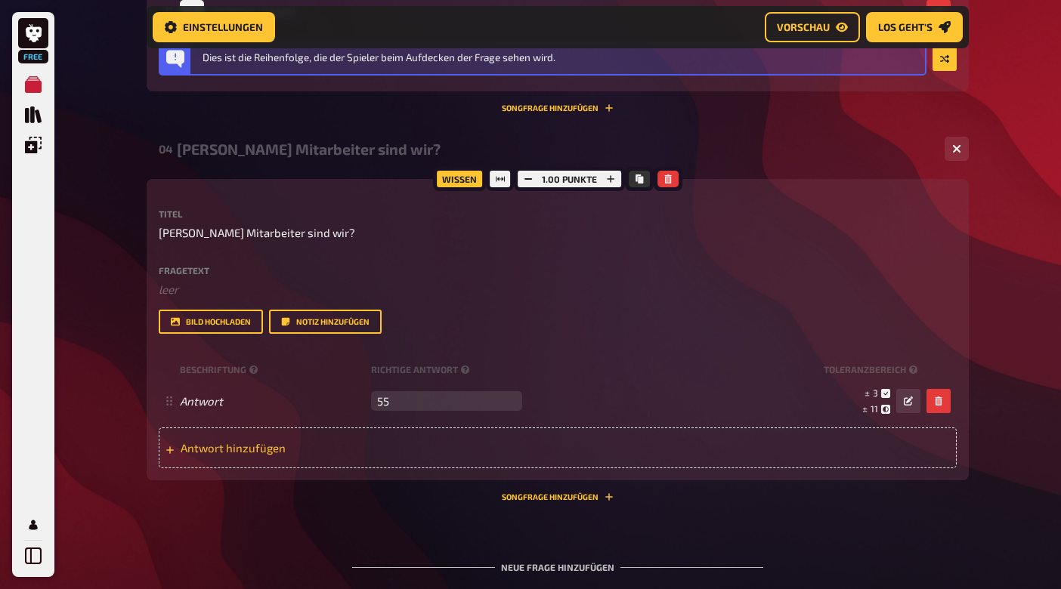
scroll to position [1598, 0]
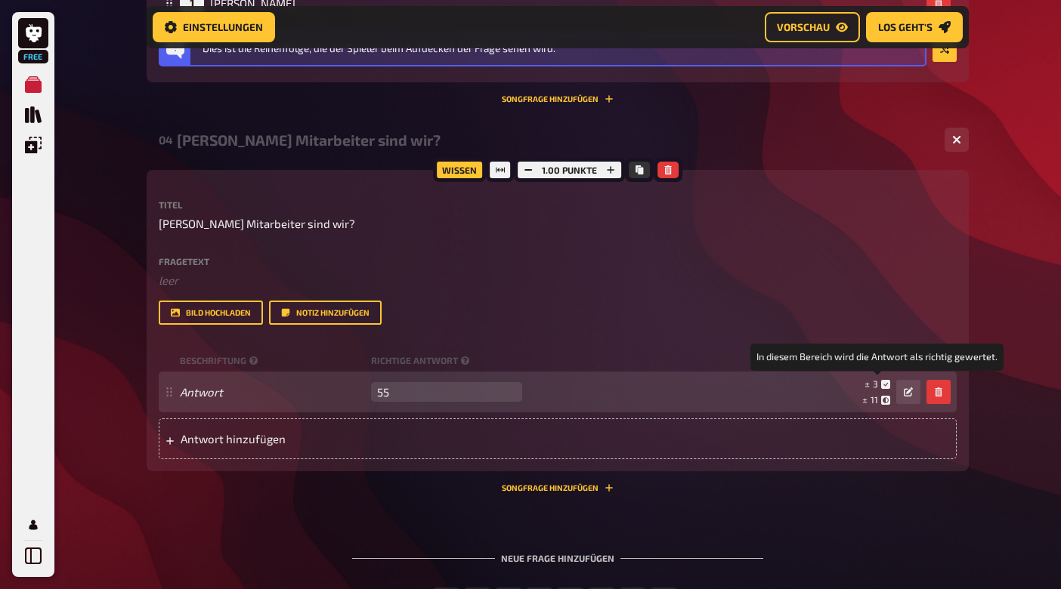
click at [888, 384] on icon at bounding box center [885, 384] width 9 height 9
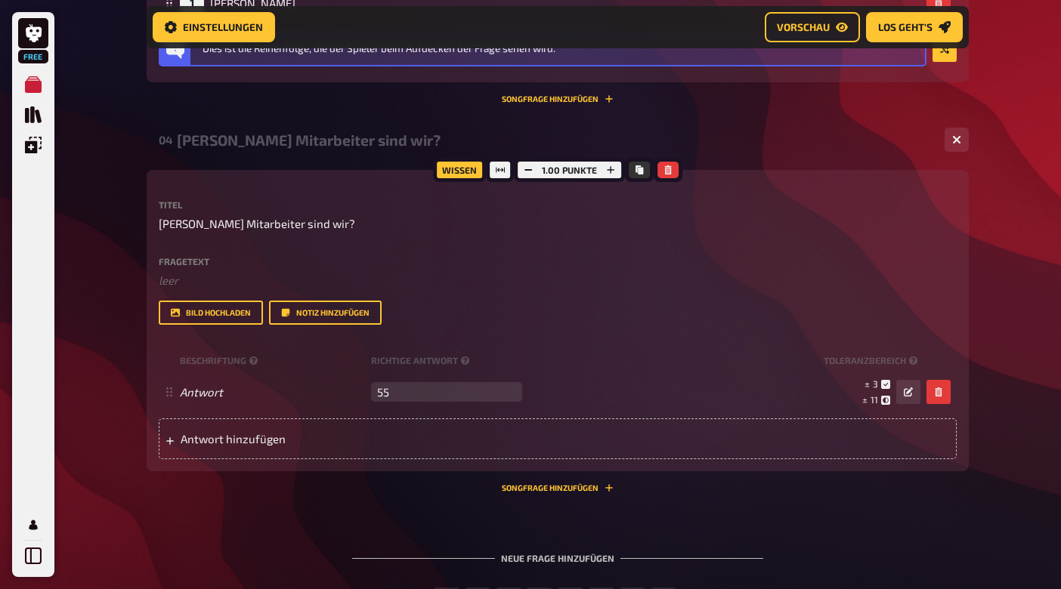
click at [653, 487] on div "Wissen 1.00 Punkte Titel Wieviel Mitarbeiter sind wir? Fragetext ﻿ leer Hier hi…" at bounding box center [558, 331] width 822 height 323
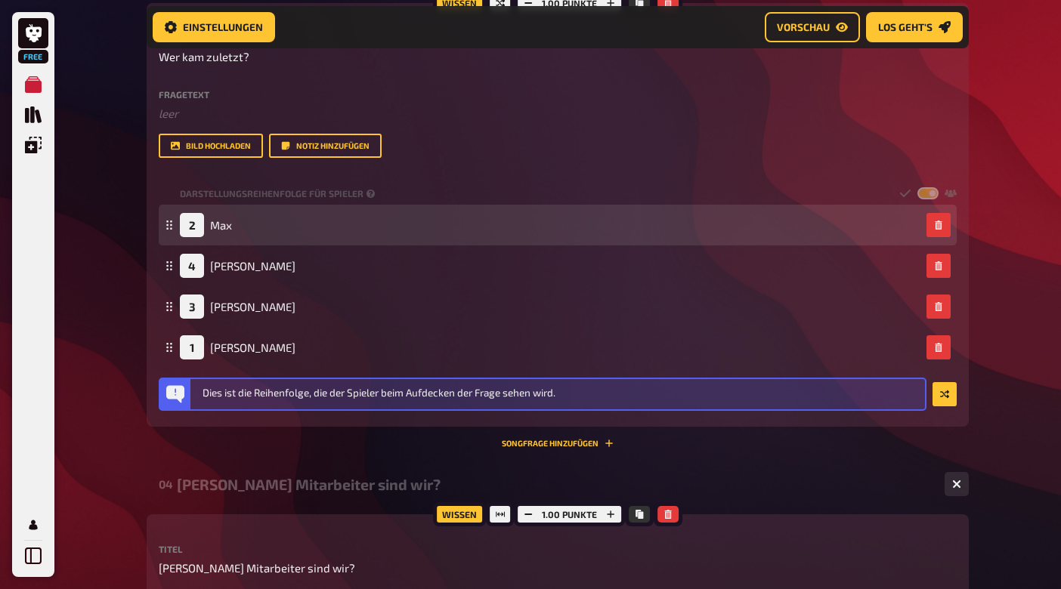
scroll to position [1282, 0]
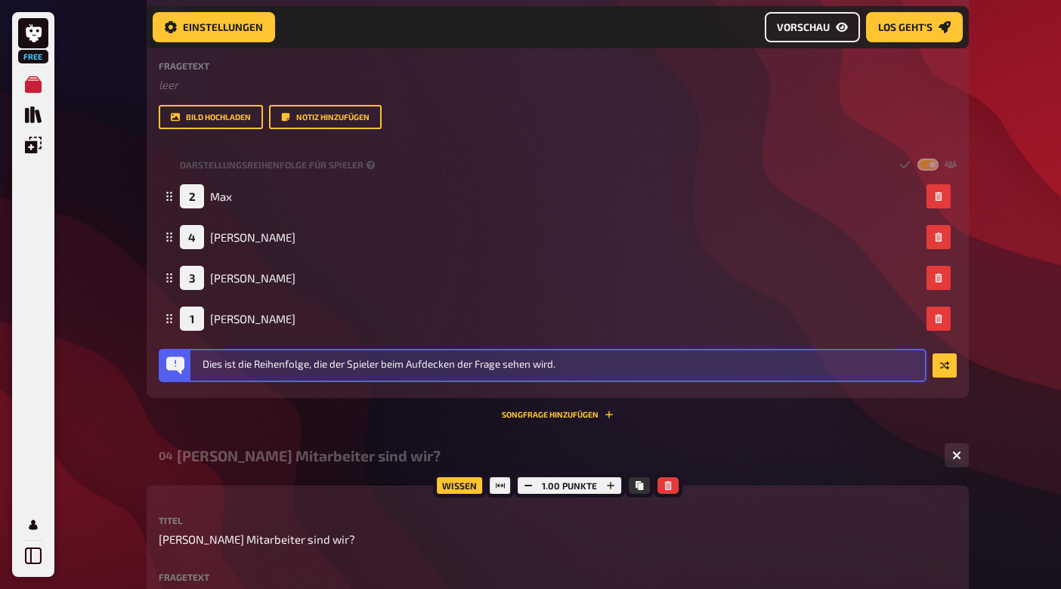
click at [793, 26] on span "Vorschau" at bounding box center [803, 27] width 53 height 11
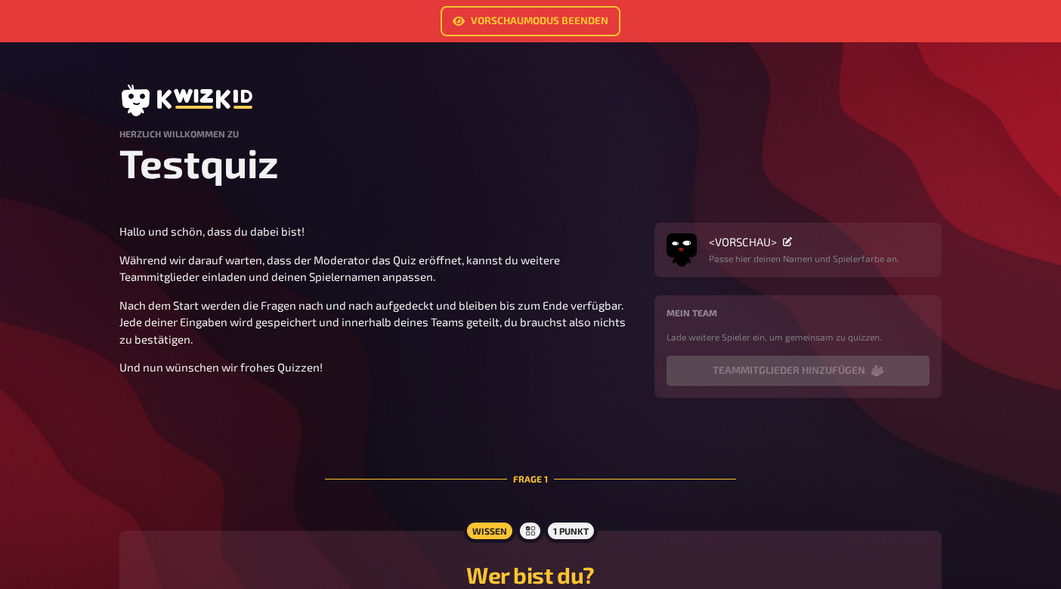
click at [775, 388] on div "Mein Team Lade weitere Spieler ein, um gemeinsam zu quizzen. Teammitglieder hin…" at bounding box center [797, 346] width 287 height 103
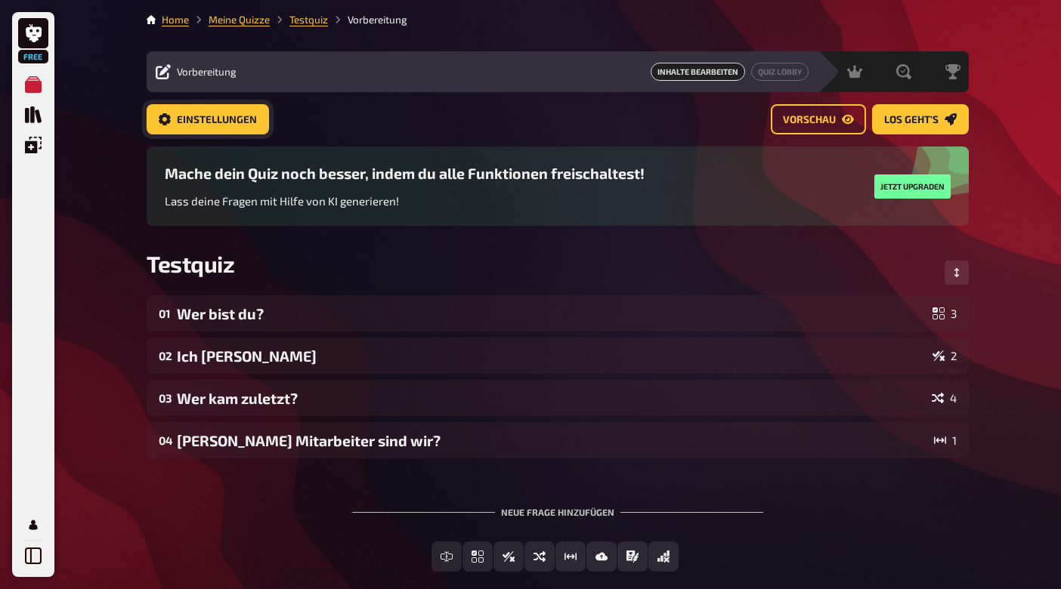
click at [190, 130] on link "Einstellungen" at bounding box center [208, 119] width 122 height 30
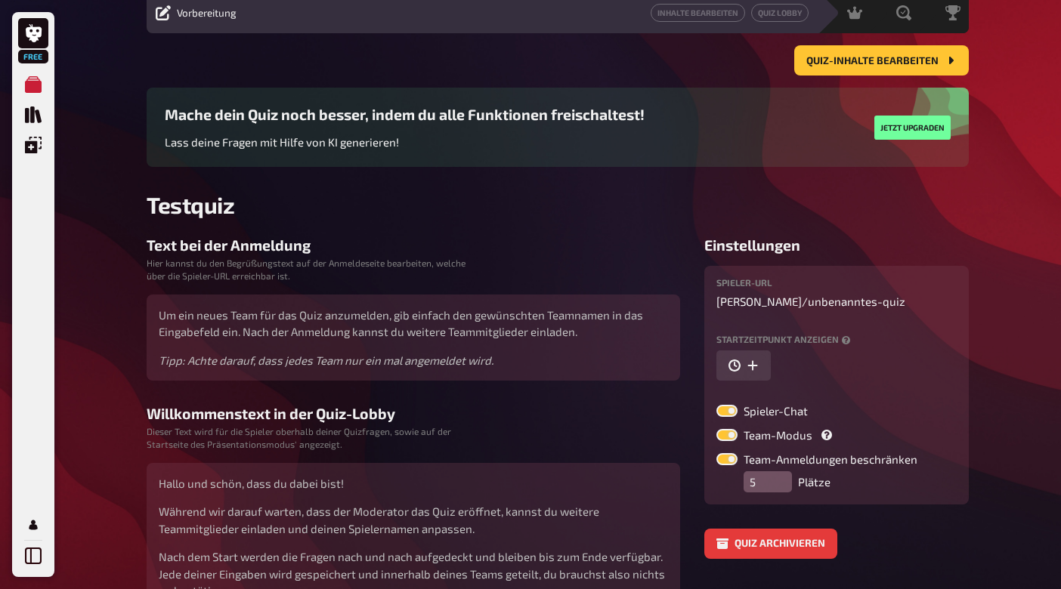
scroll to position [91, 0]
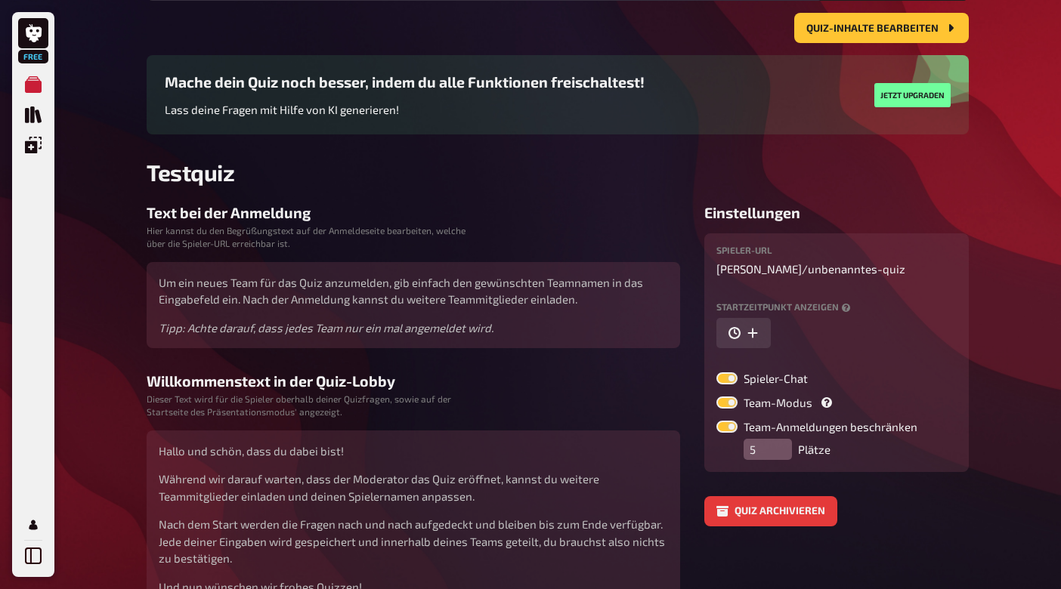
click at [731, 377] on label at bounding box center [726, 379] width 21 height 12
click at [716, 373] on input "Spieler-Chat" at bounding box center [716, 372] width 1 height 1
checkbox input "false"
click at [756, 334] on icon "button" at bounding box center [753, 333] width 12 height 12
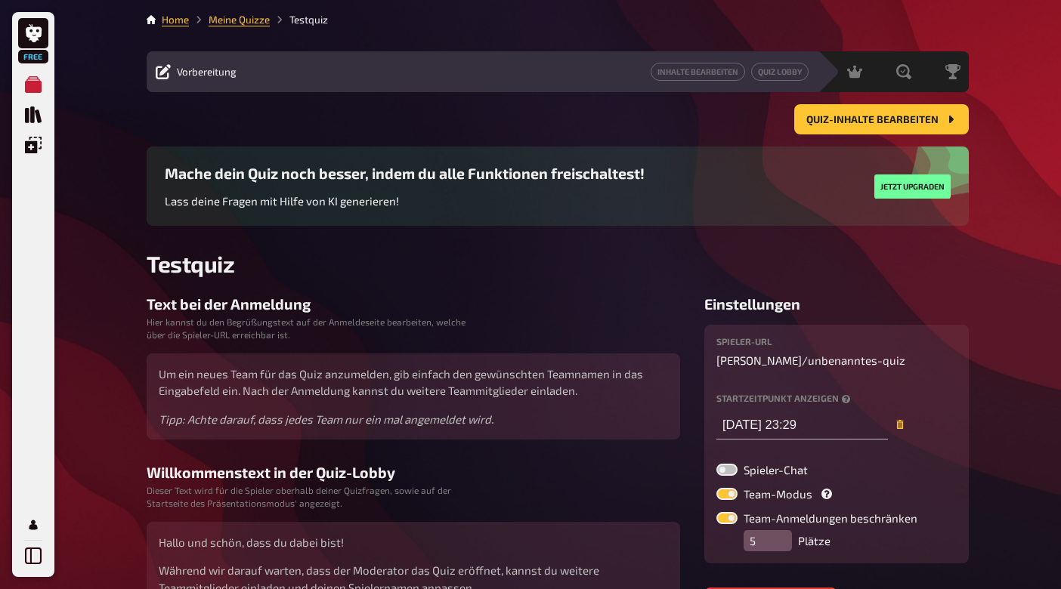
scroll to position [0, 0]
click at [844, 117] on span "Quiz-Inhalte bearbeiten" at bounding box center [872, 120] width 132 height 11
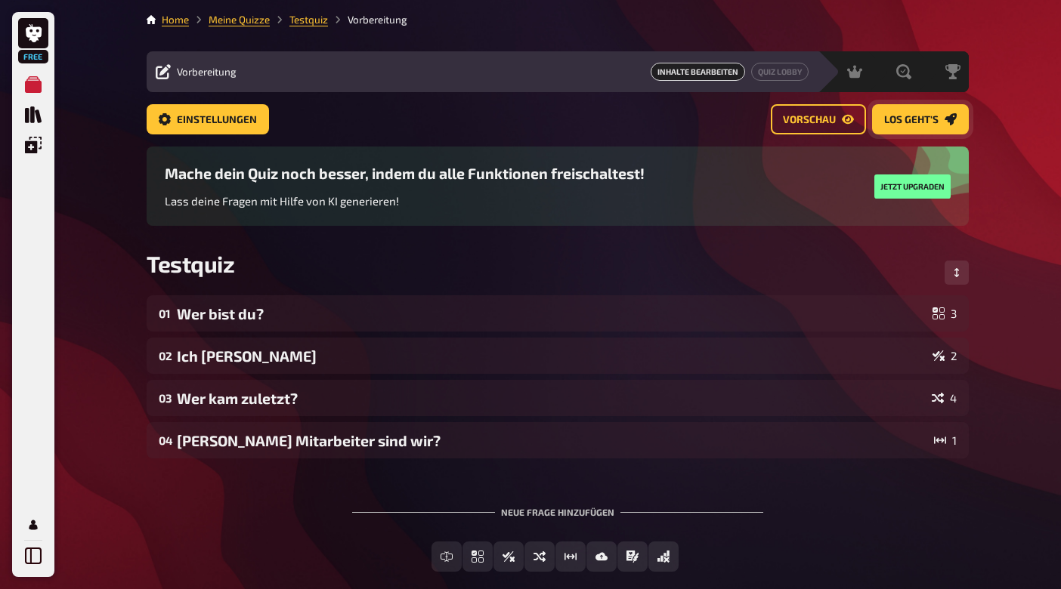
click at [916, 119] on span "Los geht's" at bounding box center [911, 120] width 54 height 11
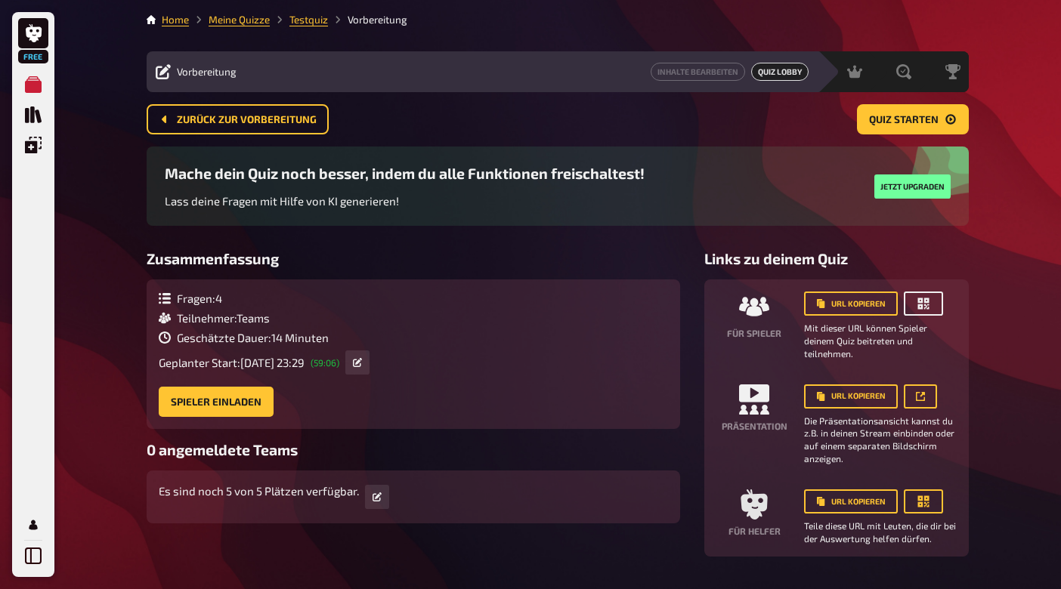
click at [930, 303] on icon "button" at bounding box center [923, 303] width 15 height 15
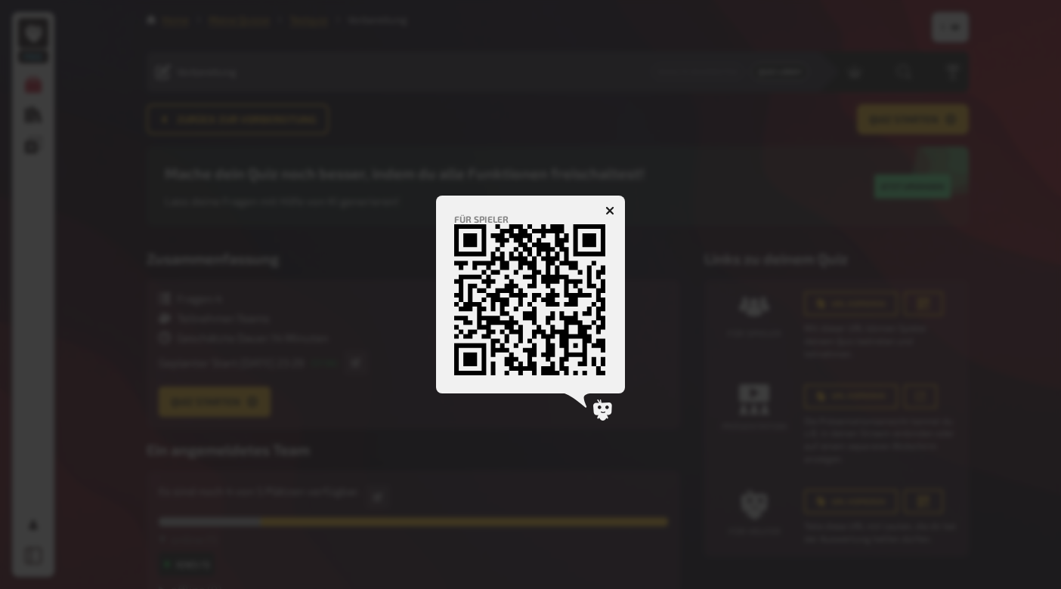
click at [612, 210] on icon "button" at bounding box center [609, 210] width 9 height 9
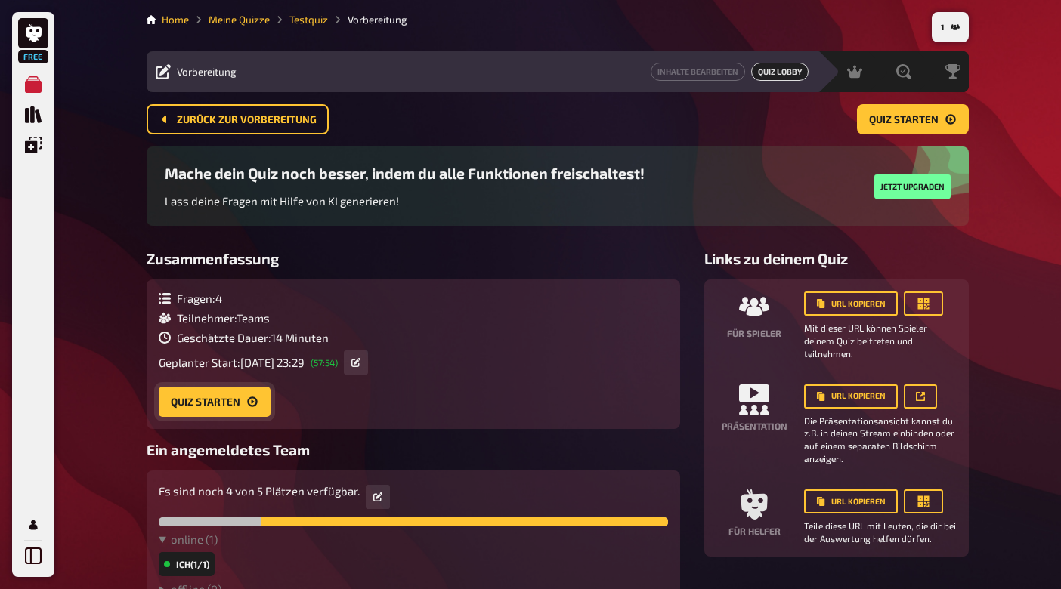
click at [217, 403] on button "Quiz starten" at bounding box center [215, 402] width 112 height 30
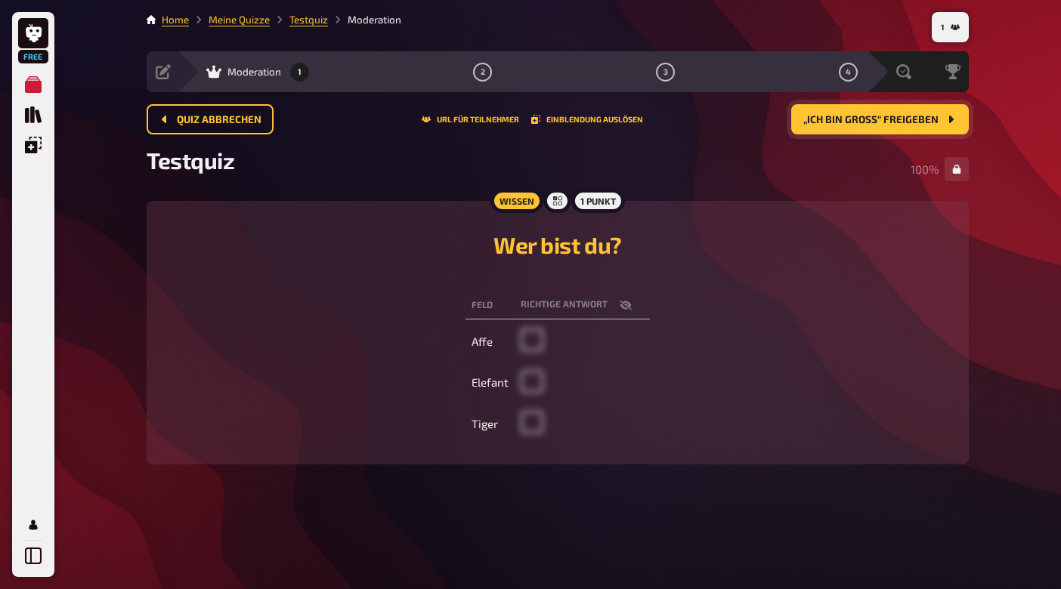
click at [830, 125] on button "„Ich bin groß“ freigeben" at bounding box center [880, 119] width 178 height 30
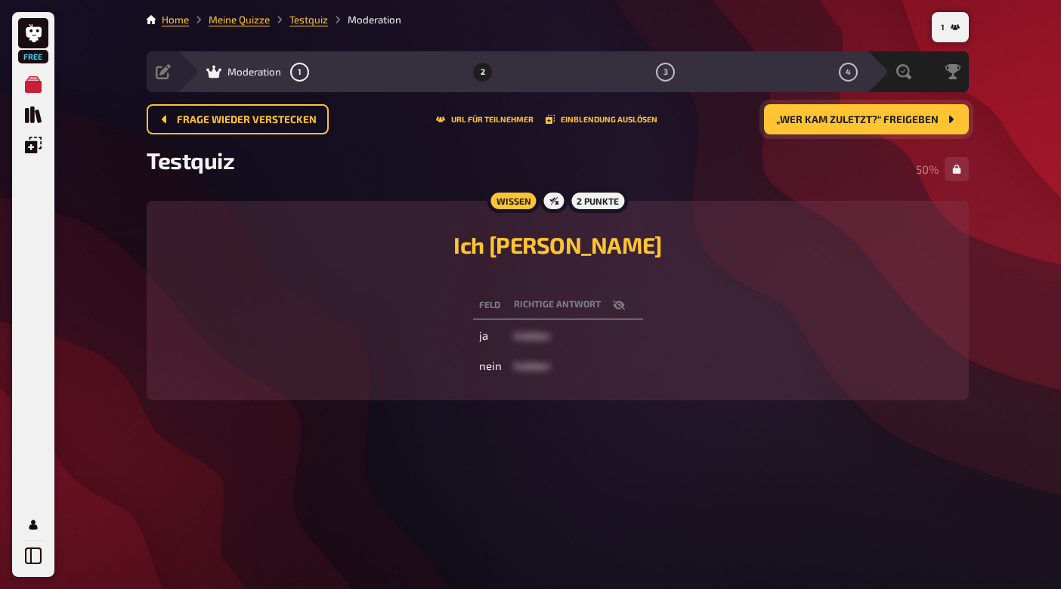
click at [846, 117] on span "„Wer kam zuletzt?“ freigeben" at bounding box center [857, 120] width 162 height 11
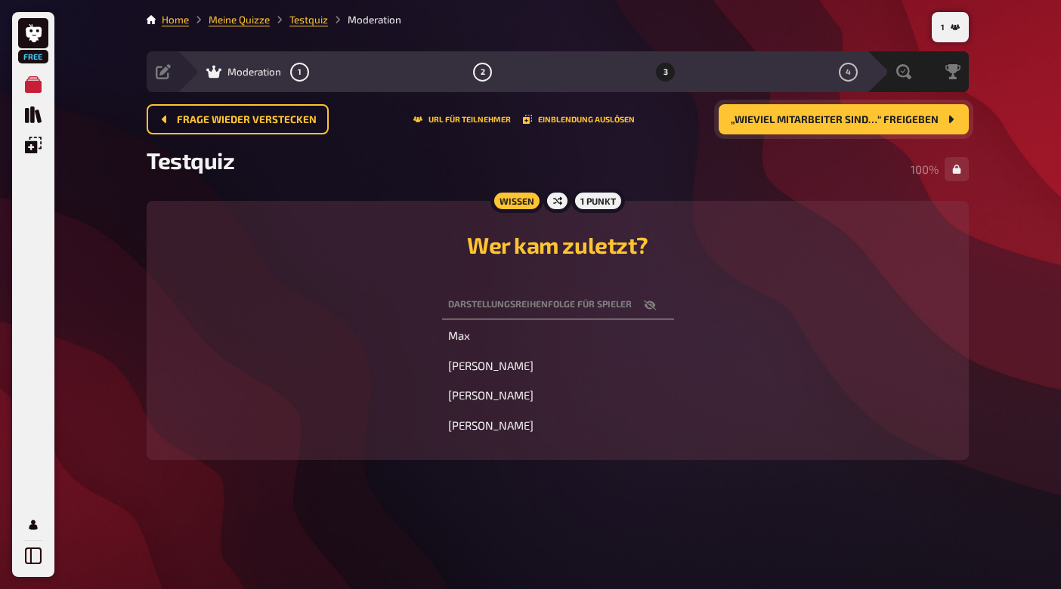
click at [783, 122] on span "„Wieviel Mitarbeiter sind…“ freigeben" at bounding box center [835, 120] width 208 height 11
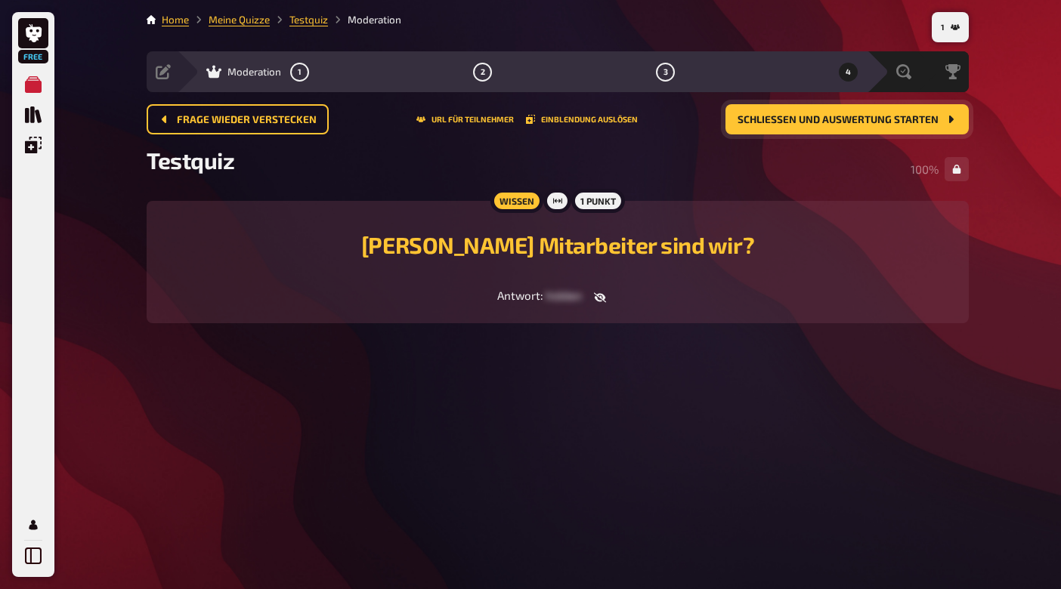
click at [873, 106] on button "Schließen und Auswertung starten" at bounding box center [846, 119] width 243 height 30
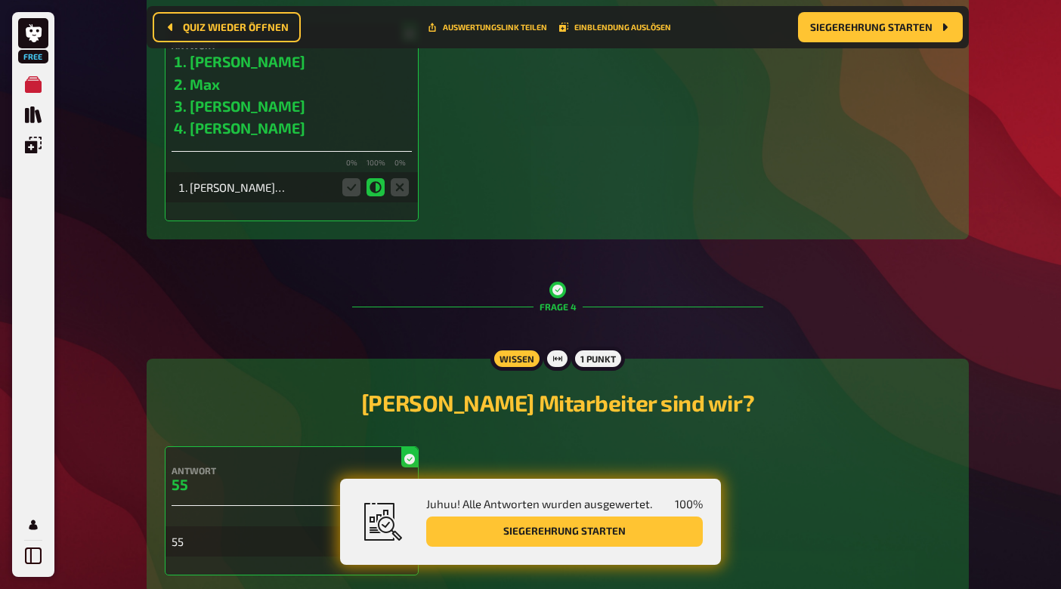
scroll to position [1182, 0]
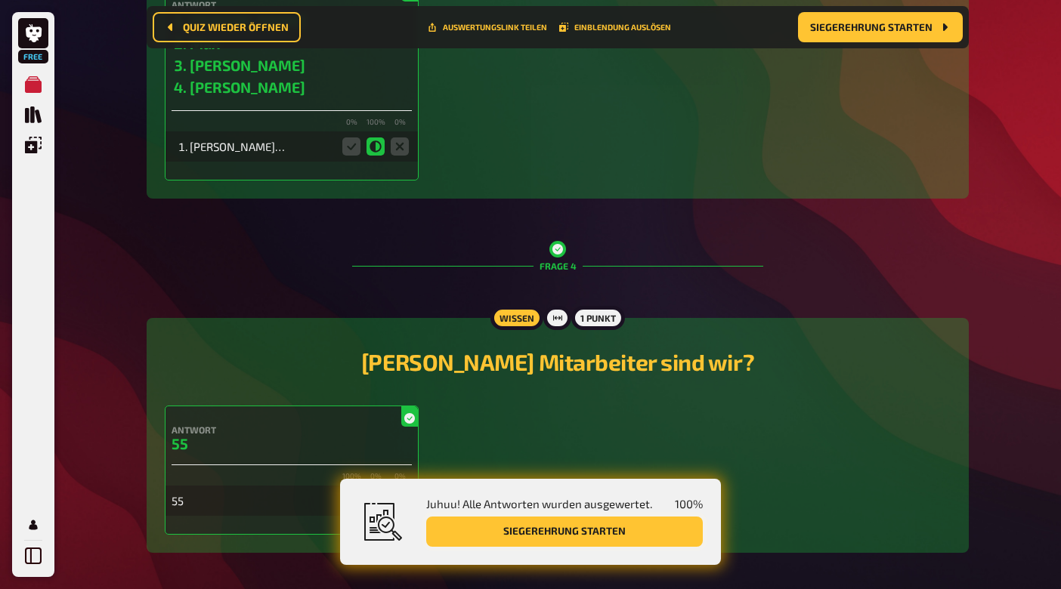
click at [598, 525] on button "Siegerehrung starten" at bounding box center [564, 532] width 277 height 30
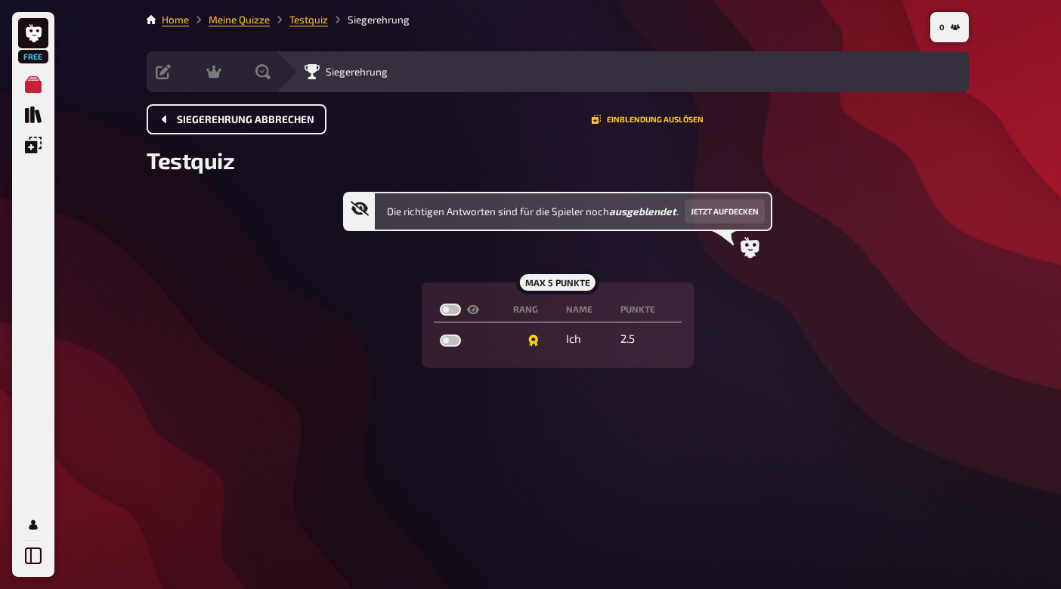
click at [295, 125] on button "Siegerehrung abbrechen" at bounding box center [237, 119] width 180 height 30
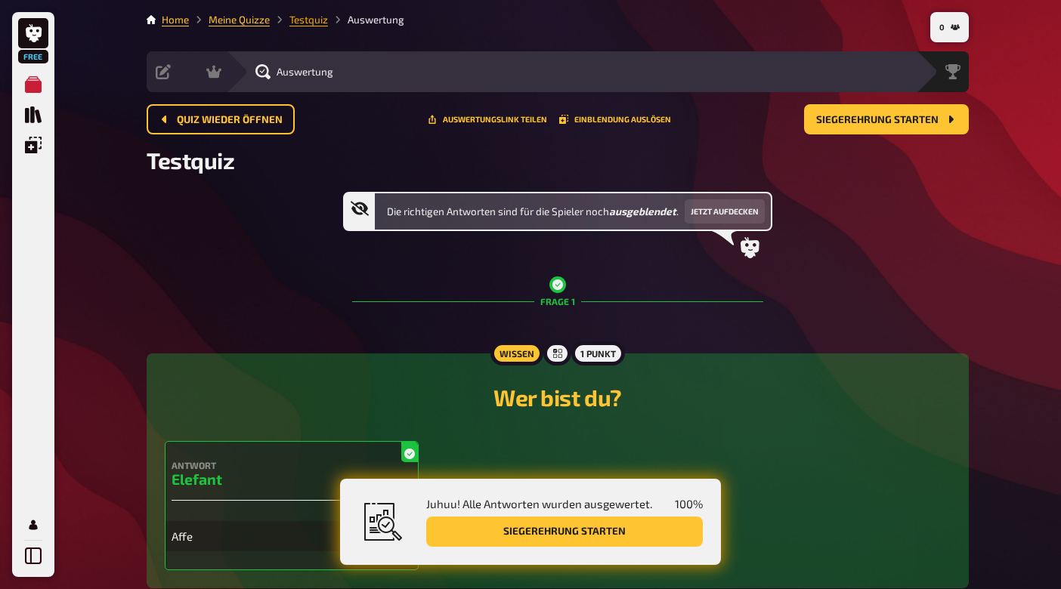
click at [314, 19] on link "Testquiz" at bounding box center [308, 20] width 39 height 12
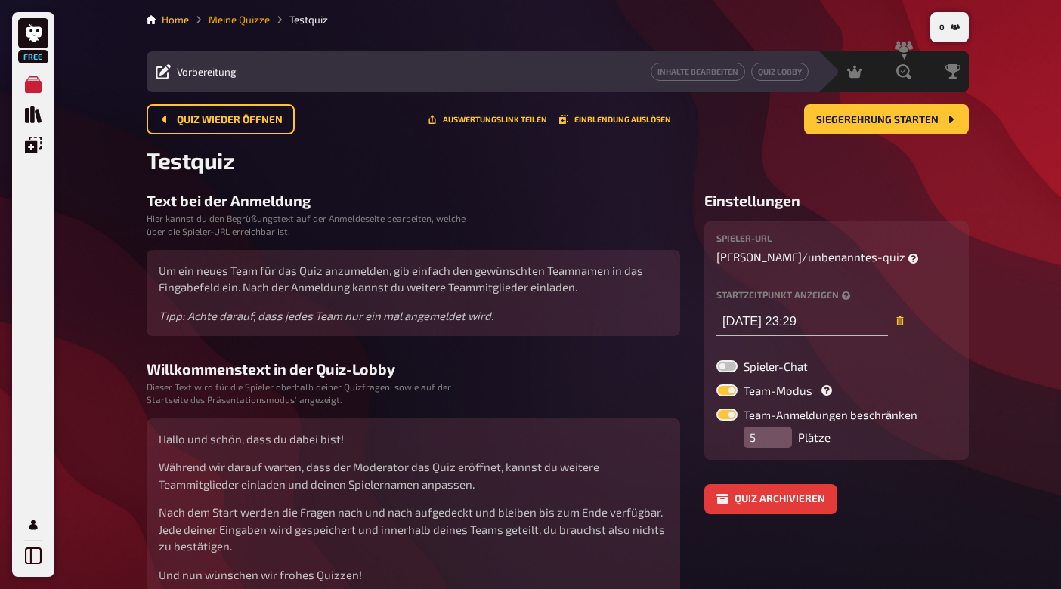
click at [224, 24] on link "Meine Quizze" at bounding box center [239, 20] width 61 height 12
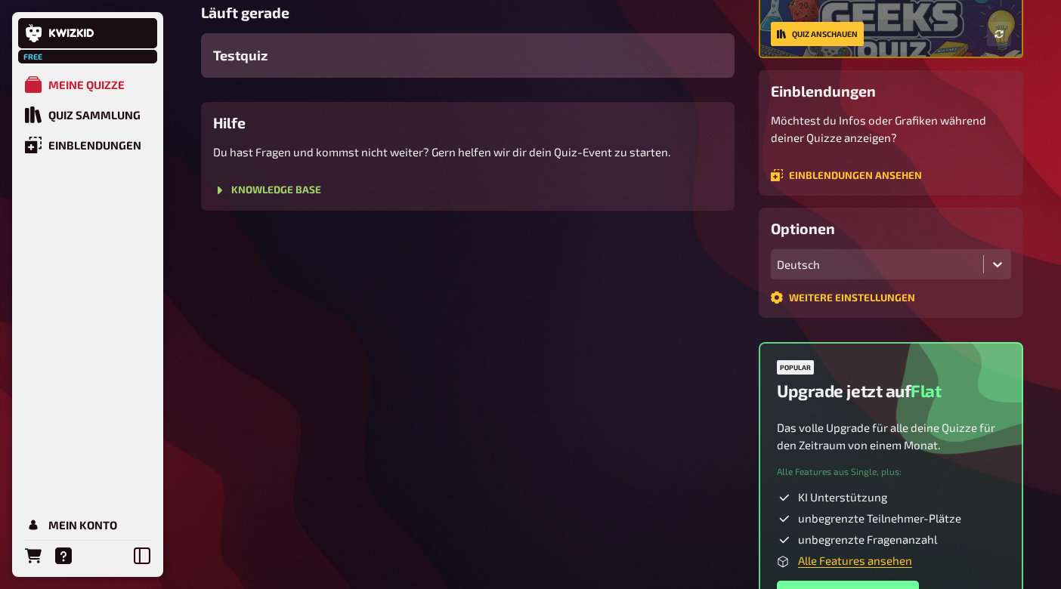
scroll to position [219, 0]
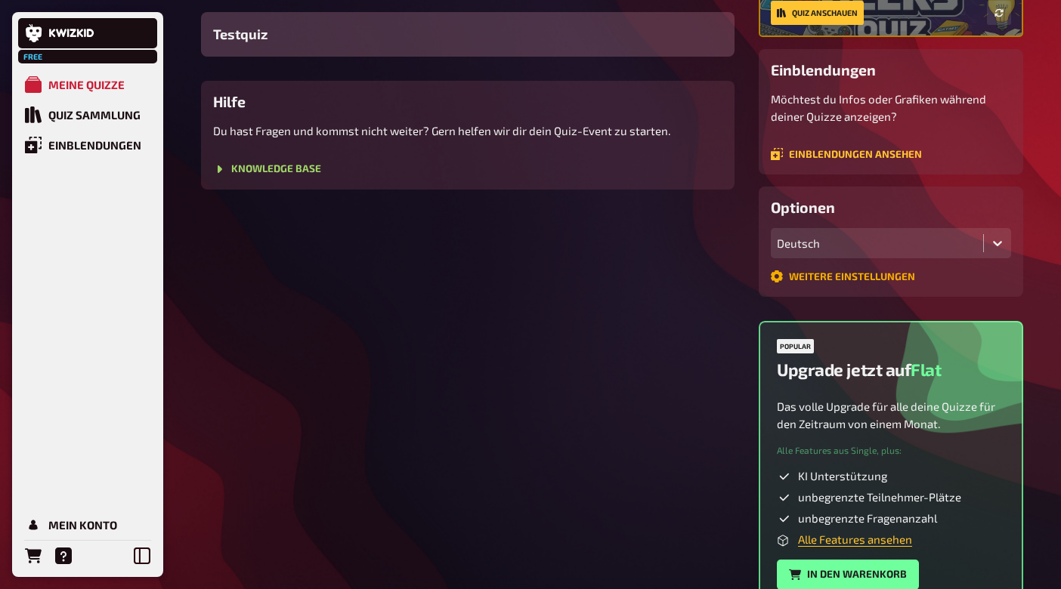
click at [827, 274] on link "Weitere Einstellungen" at bounding box center [843, 277] width 144 height 12
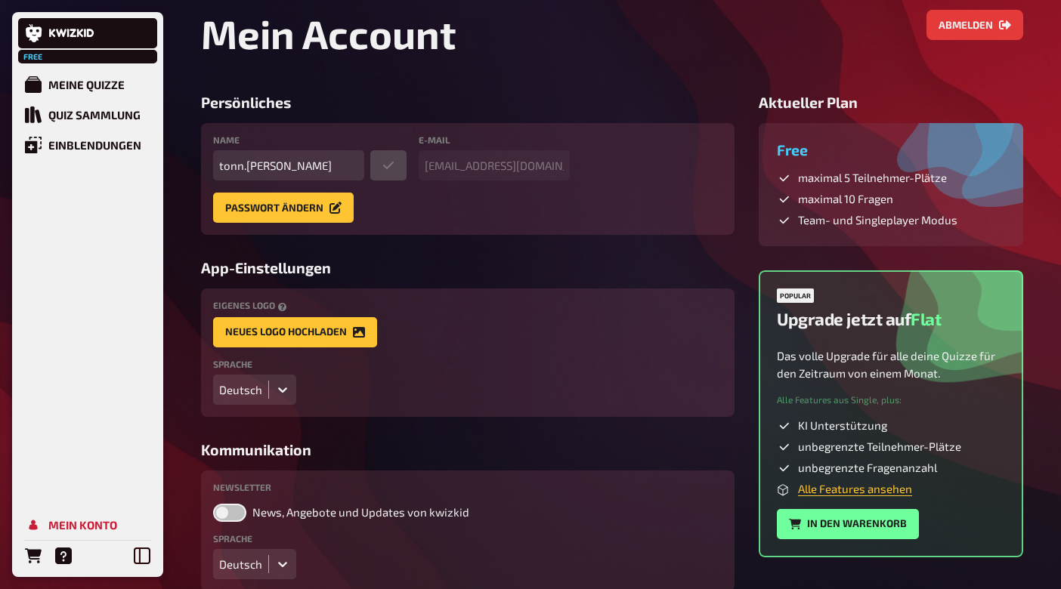
scroll to position [92, 0]
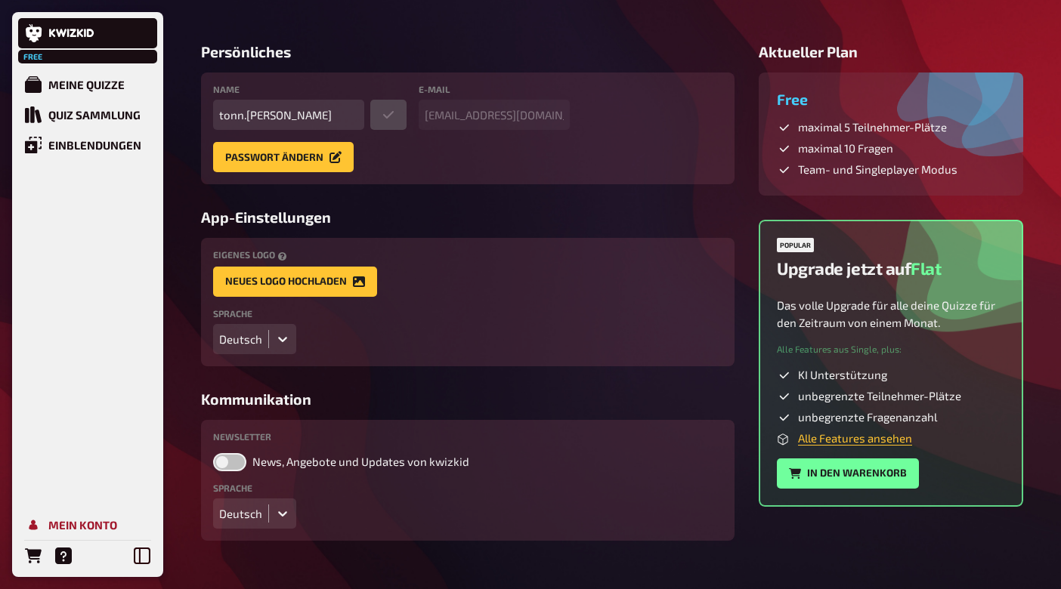
click at [98, 524] on div "Mein Konto" at bounding box center [82, 525] width 69 height 14
click at [107, 113] on div "Quiz Sammlung" at bounding box center [94, 115] width 92 height 14
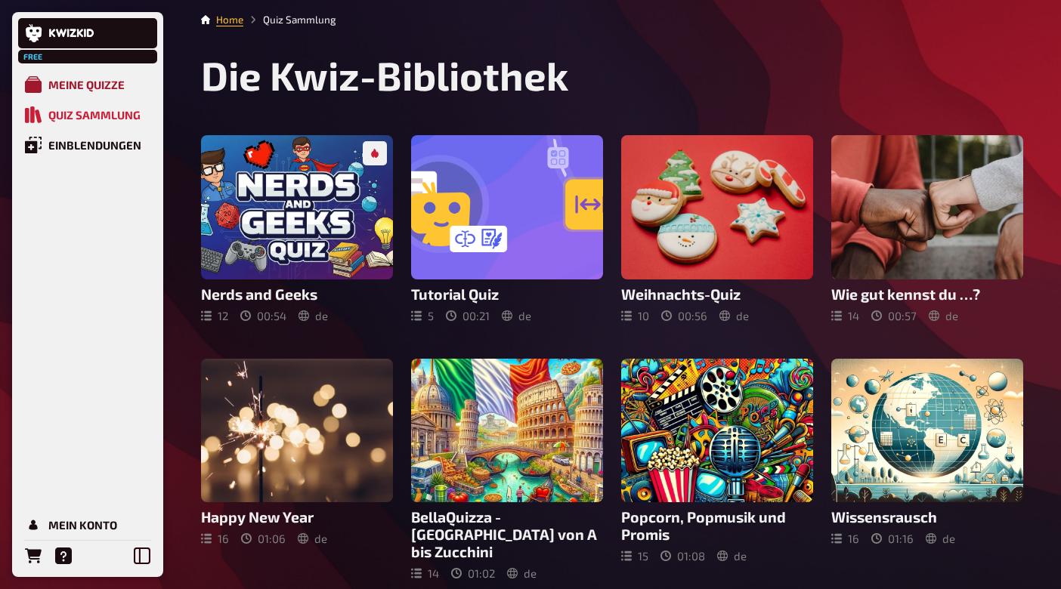
click at [89, 73] on link "Meine Quizze" at bounding box center [87, 85] width 139 height 30
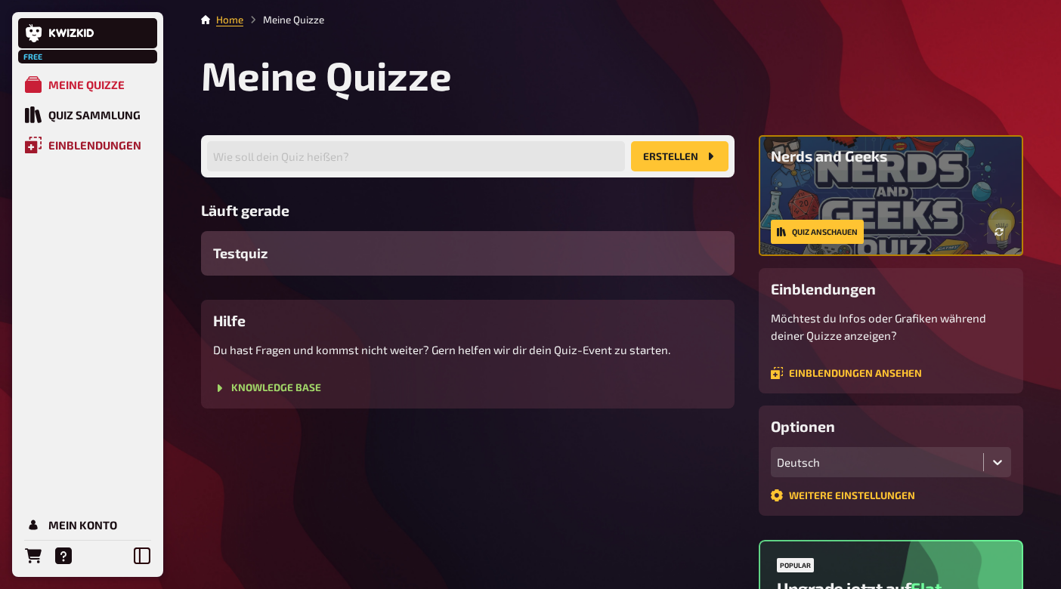
click at [92, 145] on div "Einblendungen" at bounding box center [94, 145] width 93 height 14
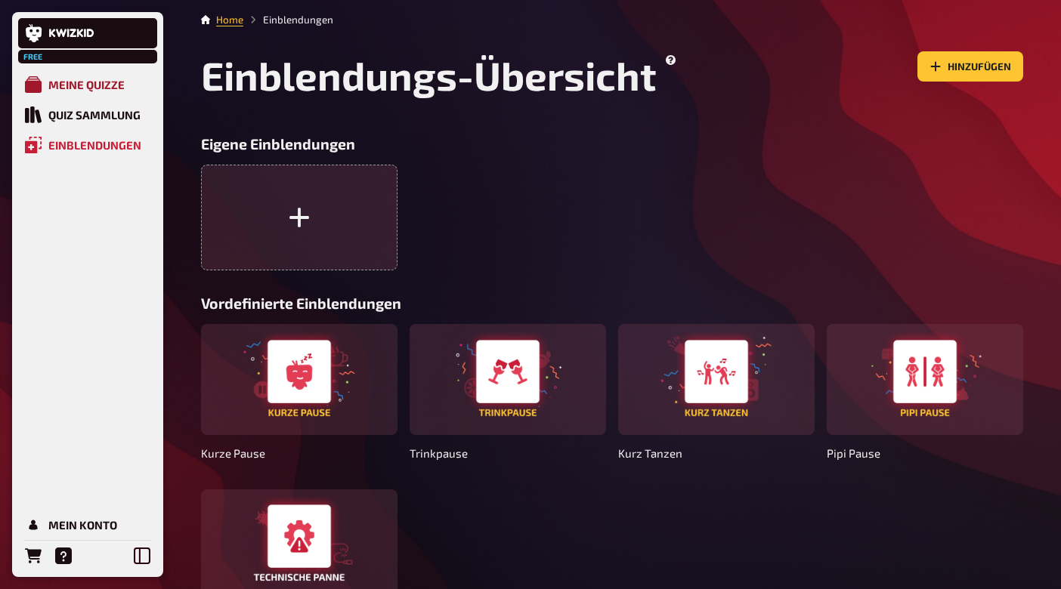
click at [119, 88] on div "Meine Quizze" at bounding box center [86, 85] width 76 height 14
